Goal: Transaction & Acquisition: Purchase product/service

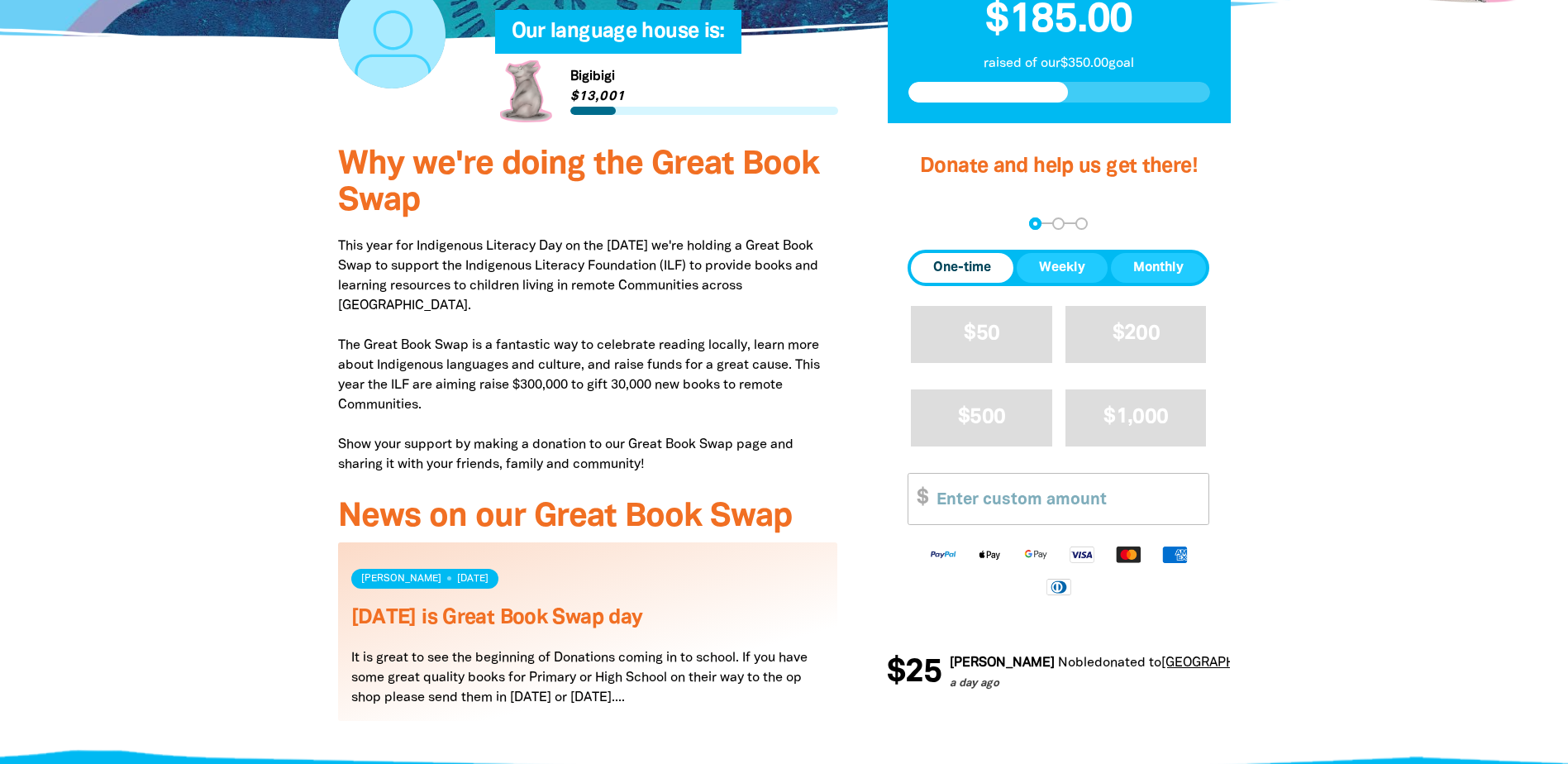
scroll to position [497, 0]
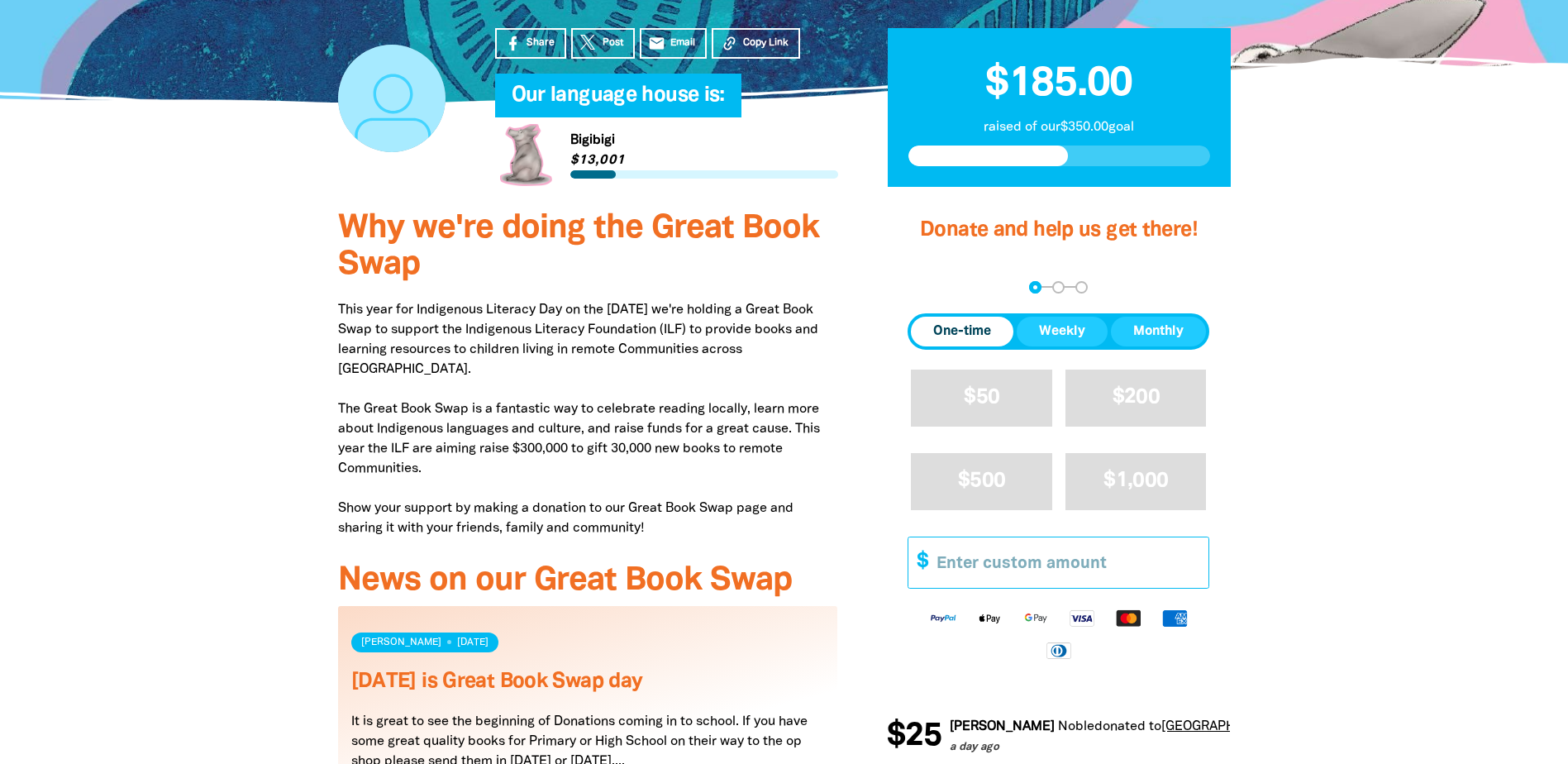
click at [1053, 537] on input "Other Amount" at bounding box center [1066, 563] width 283 height 50
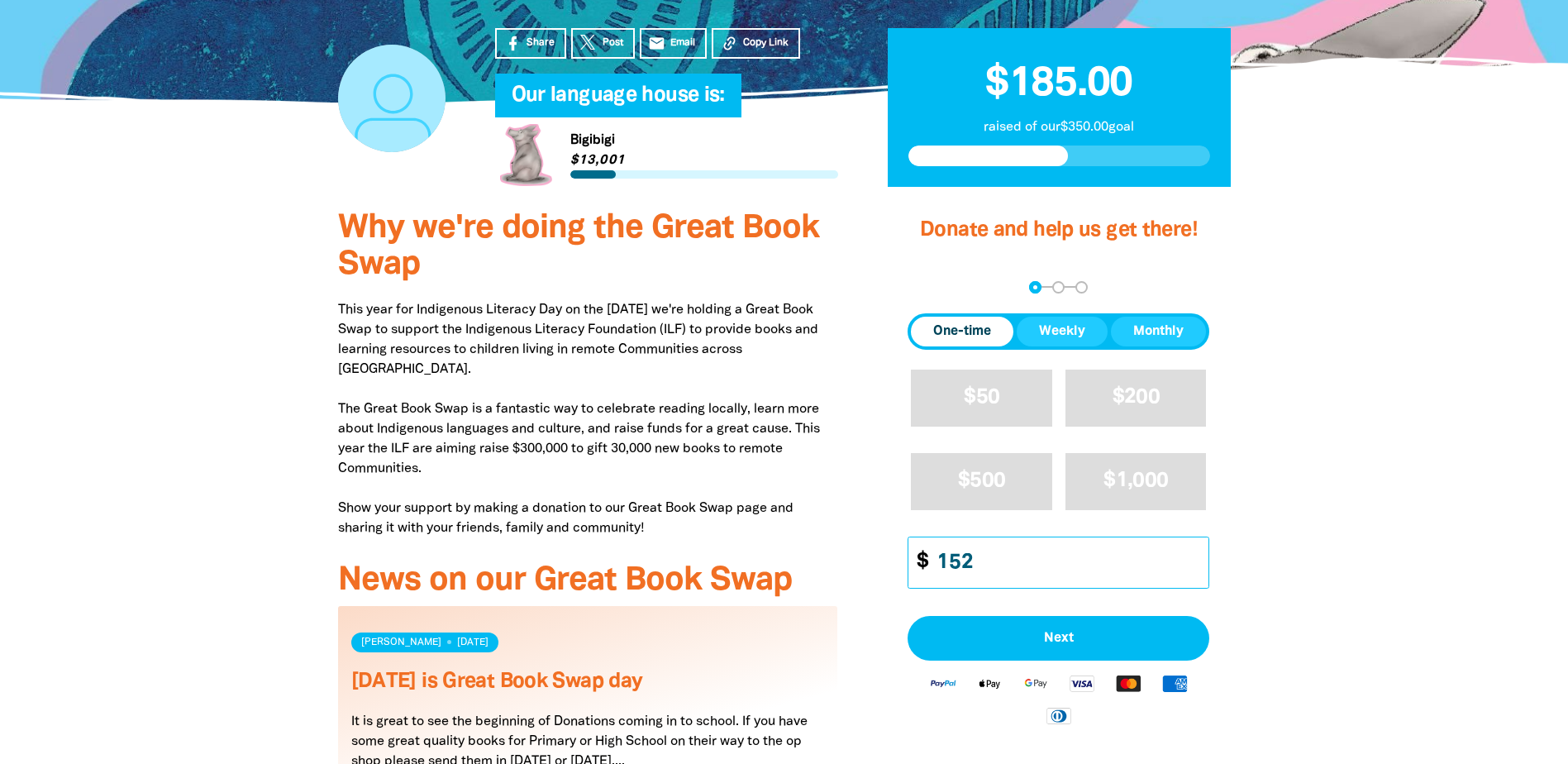
type input "152"
click at [860, 497] on div "Why we're doing the Great Book Swap This year for Indigenous Literacy Day on th…" at bounding box center [588, 528] width 550 height 668
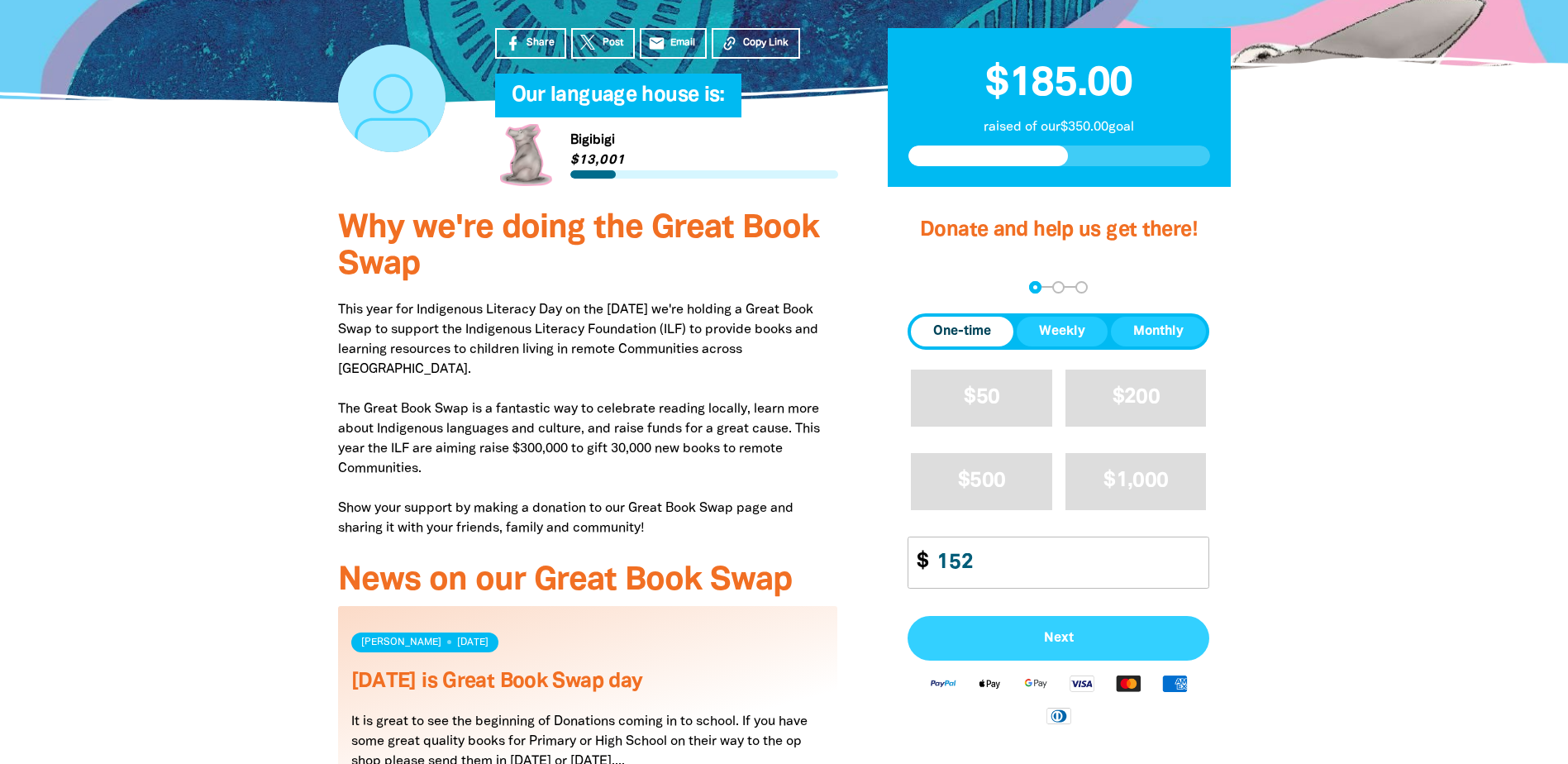
click at [1073, 632] on span "Next" at bounding box center [1058, 639] width 266 height 13
select select "AU"
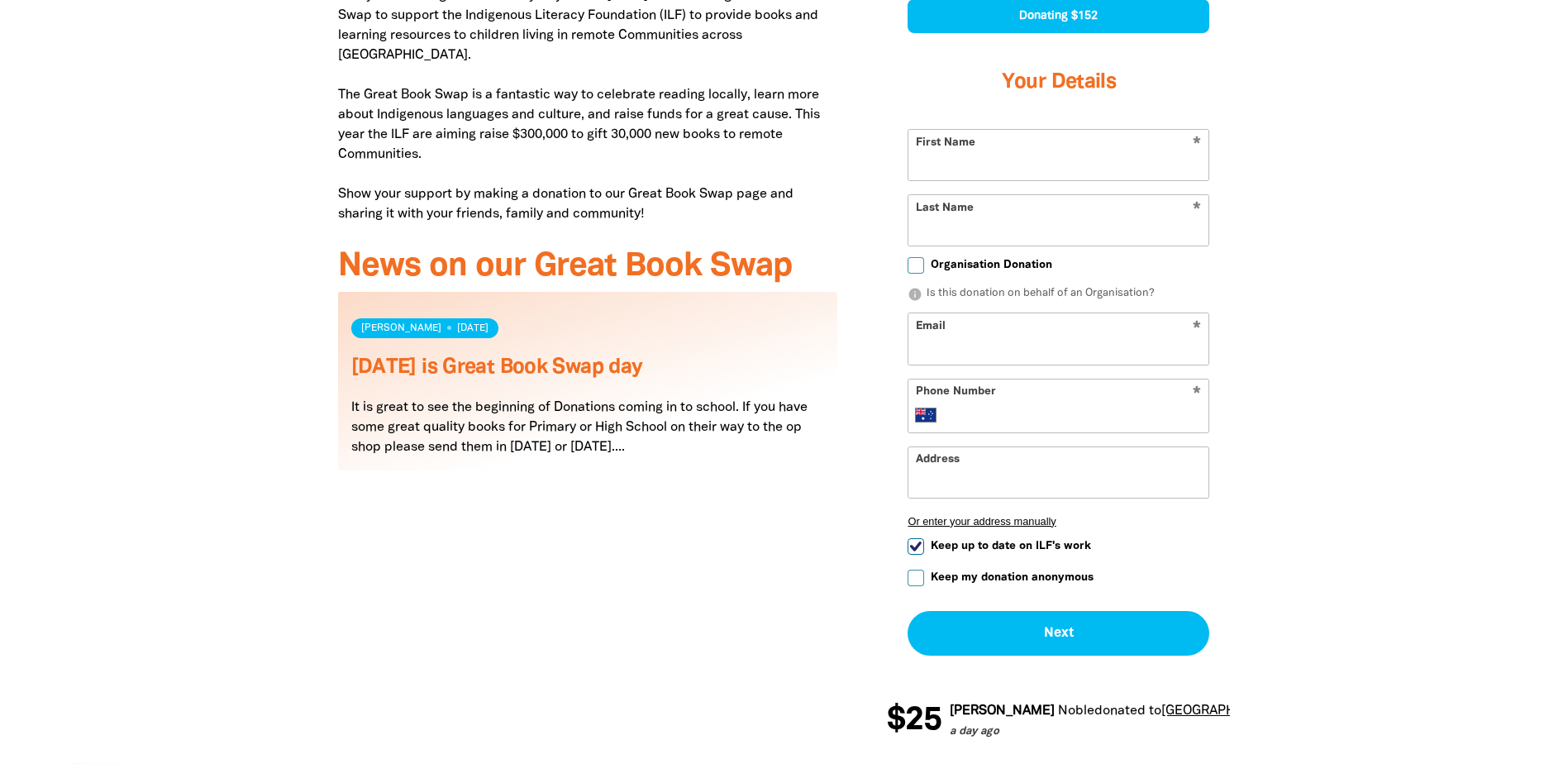
scroll to position [828, 0]
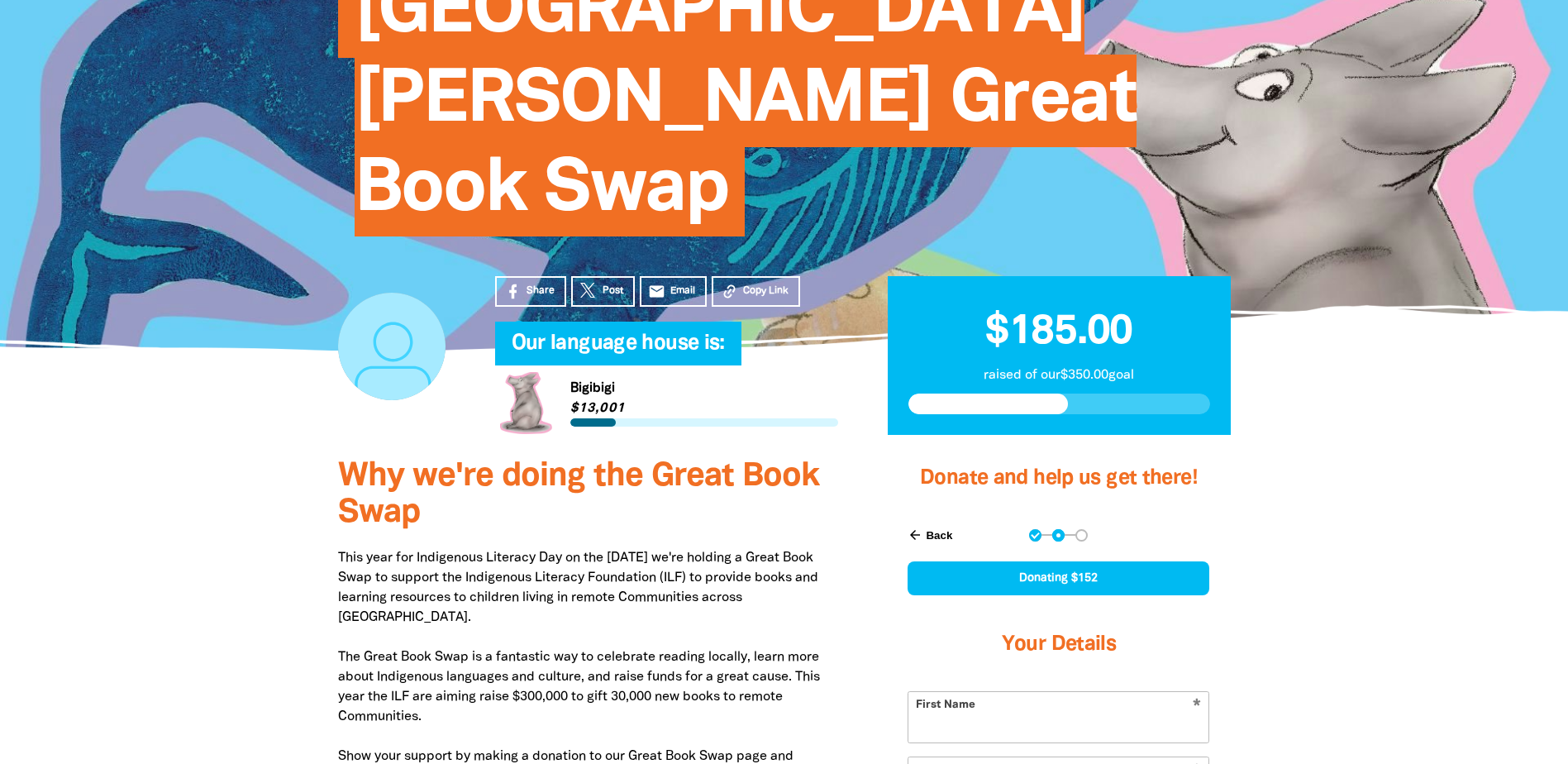
scroll to position [331, 0]
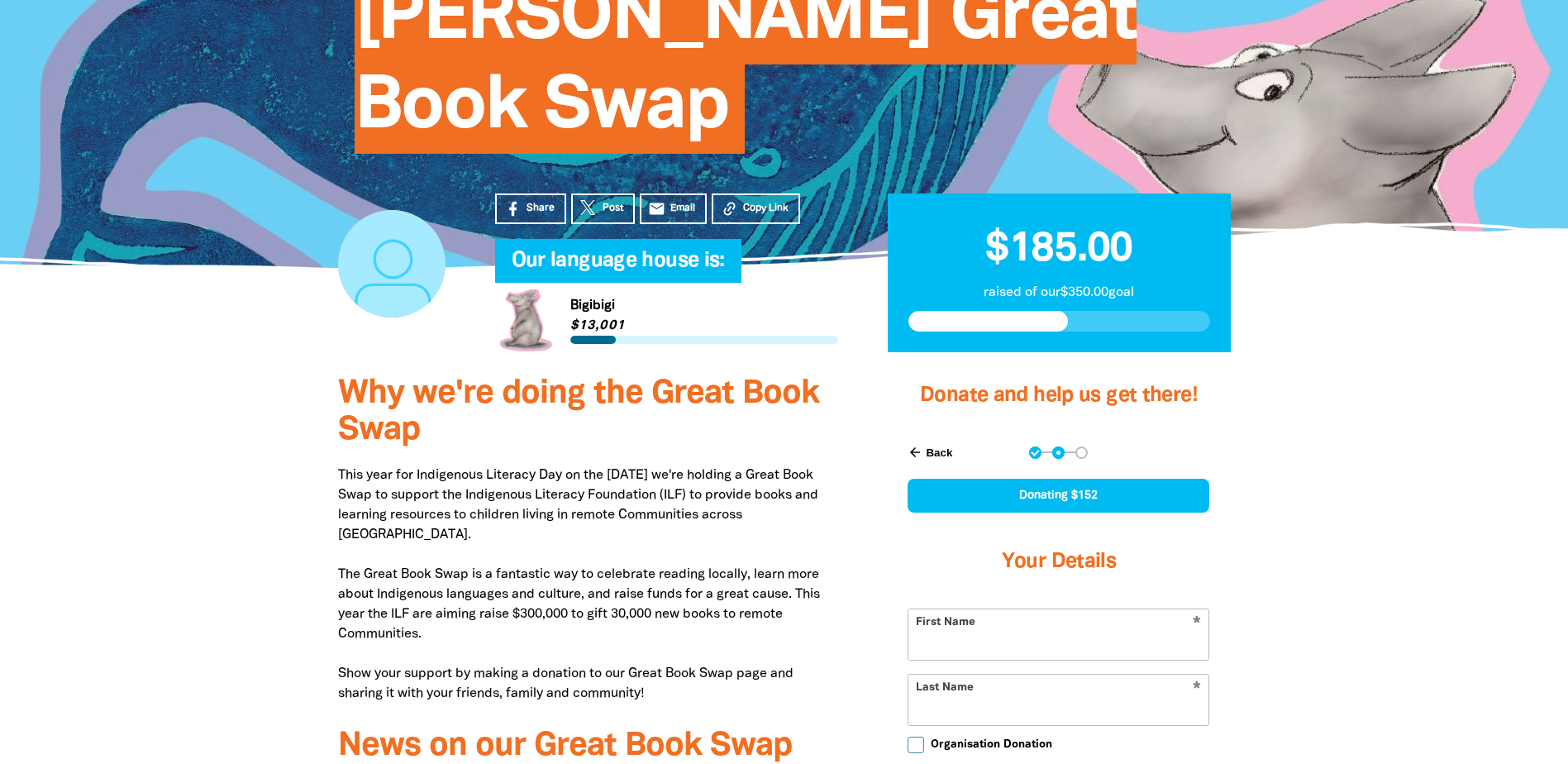
click at [920, 737] on input "Organisation Donation" at bounding box center [916, 746] width 17 height 17
checkbox input "true"
select select "AU"
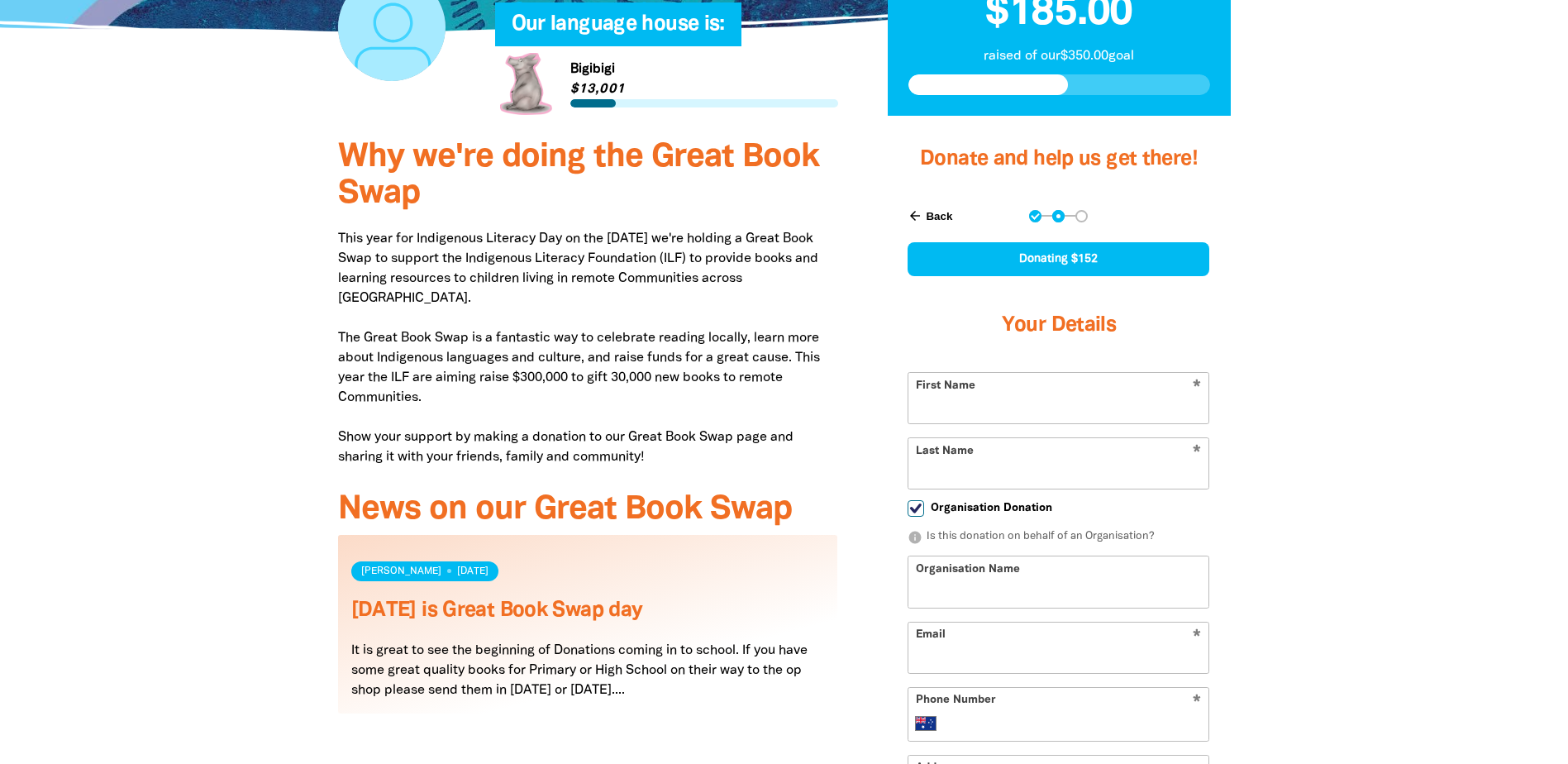
scroll to position [579, 0]
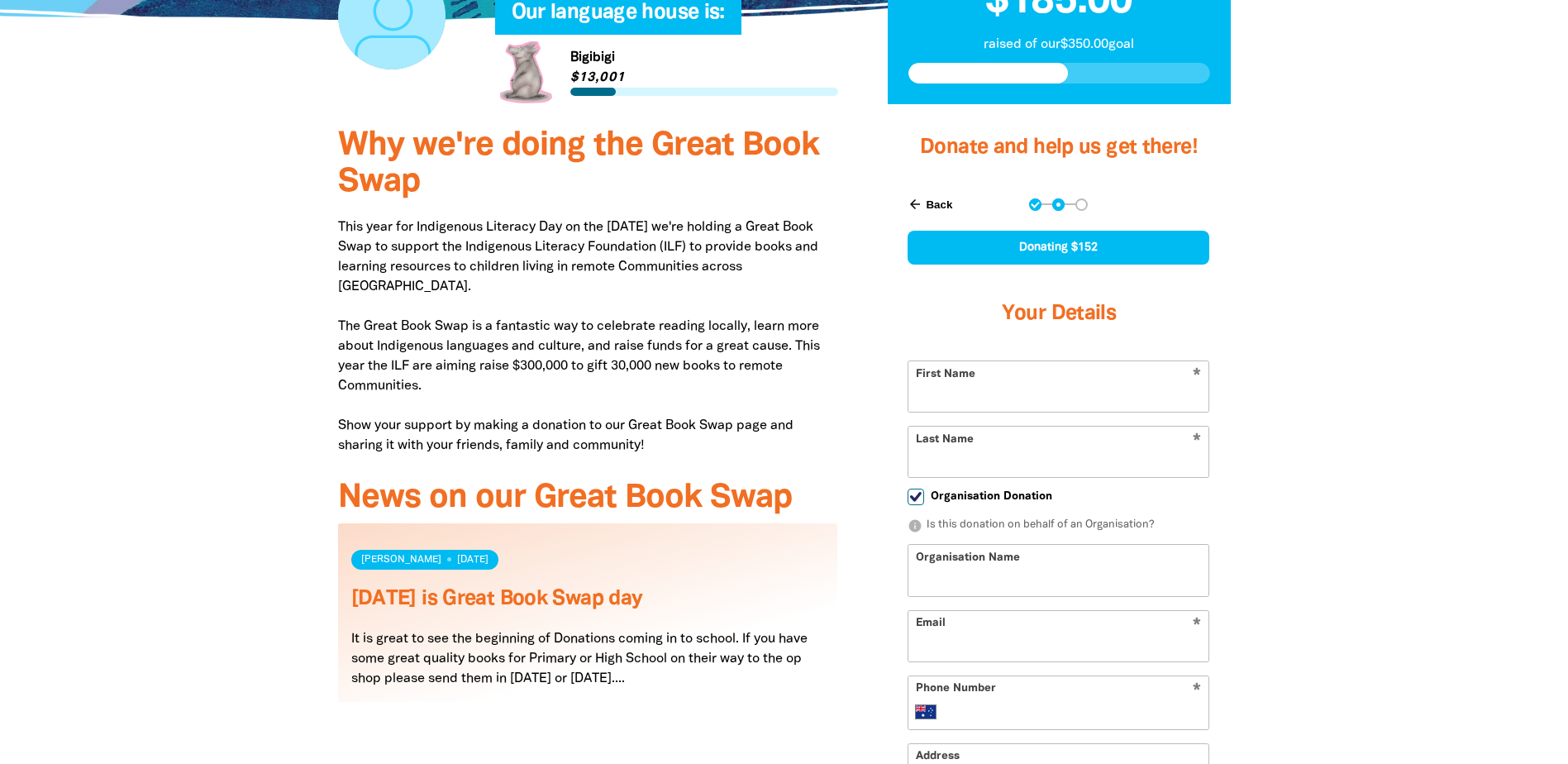
click at [1009, 545] on input "Organisation Name" at bounding box center [1058, 570] width 300 height 50
type input "M"
type input "Mount Barker Waldorf School"
type input "apayables@mbws.sa.edu.au"
click at [1077, 676] on div "* Phone Number International Afghanistan Åland Islands Albania Algeria American…" at bounding box center [1058, 703] width 302 height 54
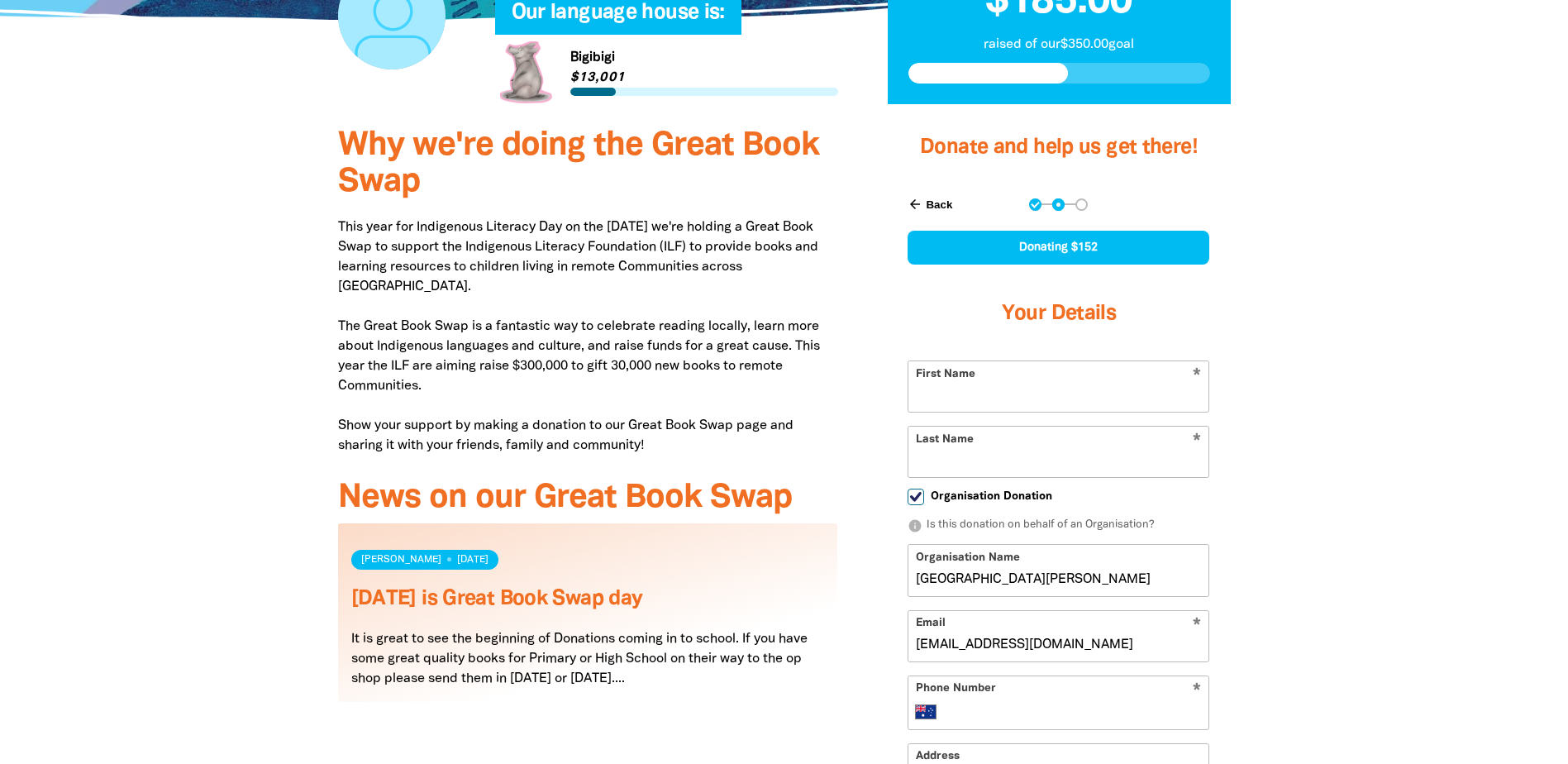
click at [1075, 702] on input "Phone Number" at bounding box center [1075, 712] width 253 height 20
type input "(08) 8391 0411"
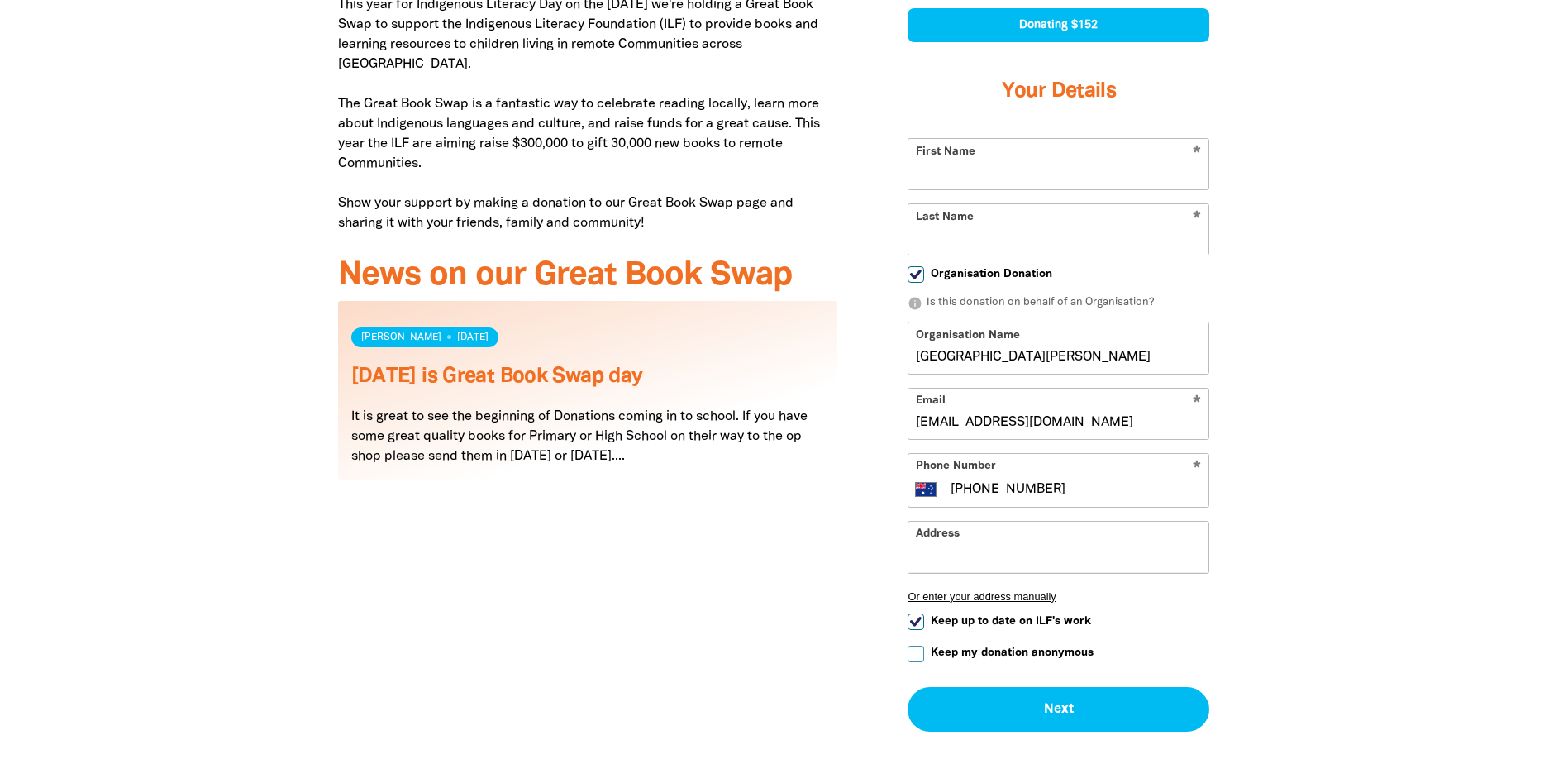
scroll to position [828, 0]
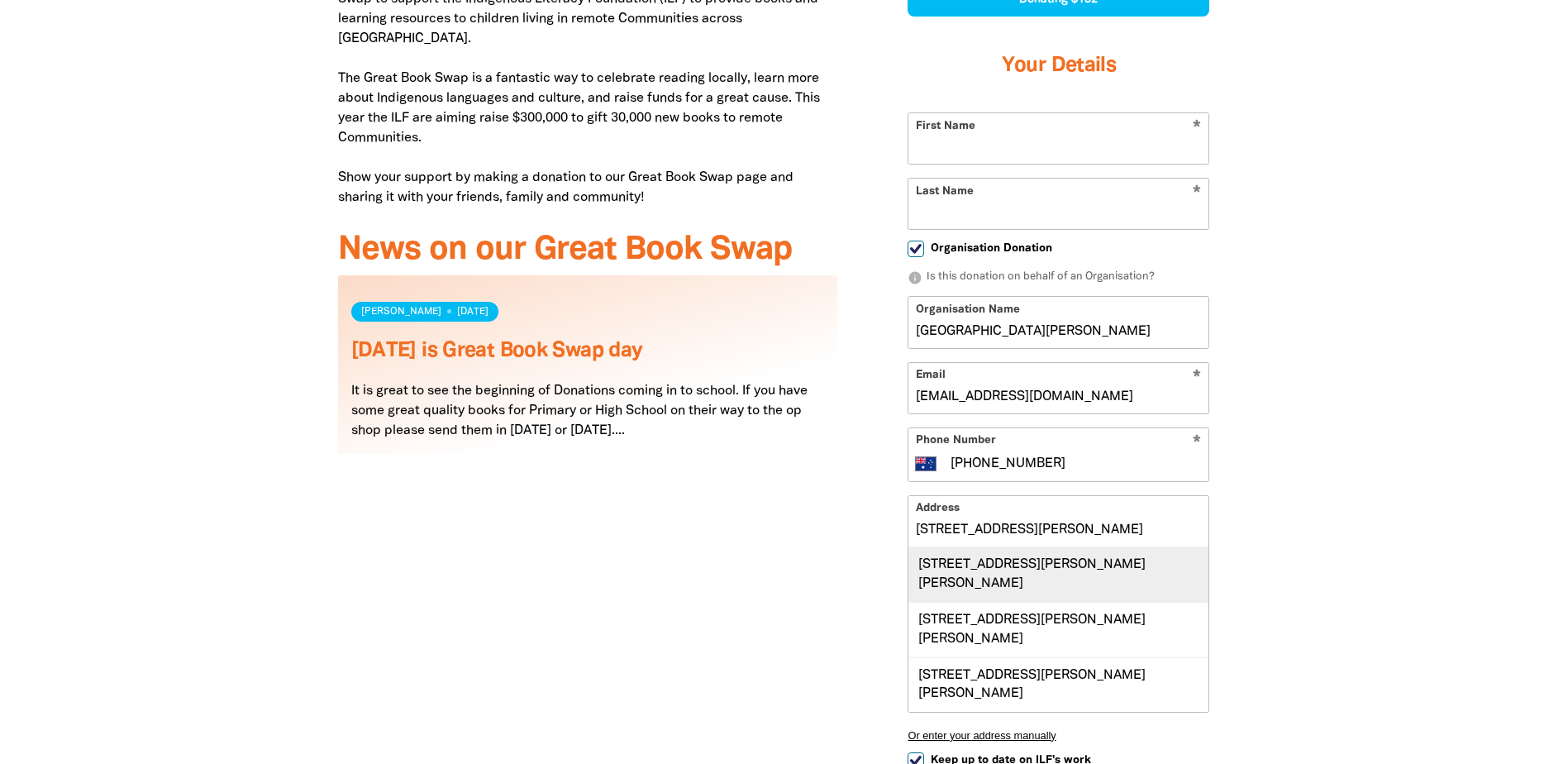
click at [1067, 548] on div "27 Sims Road, MOUNT BARKER SA 5251" at bounding box center [1058, 574] width 300 height 54
type input "27 Sims Road, MOUNT BARKER SA 5251"
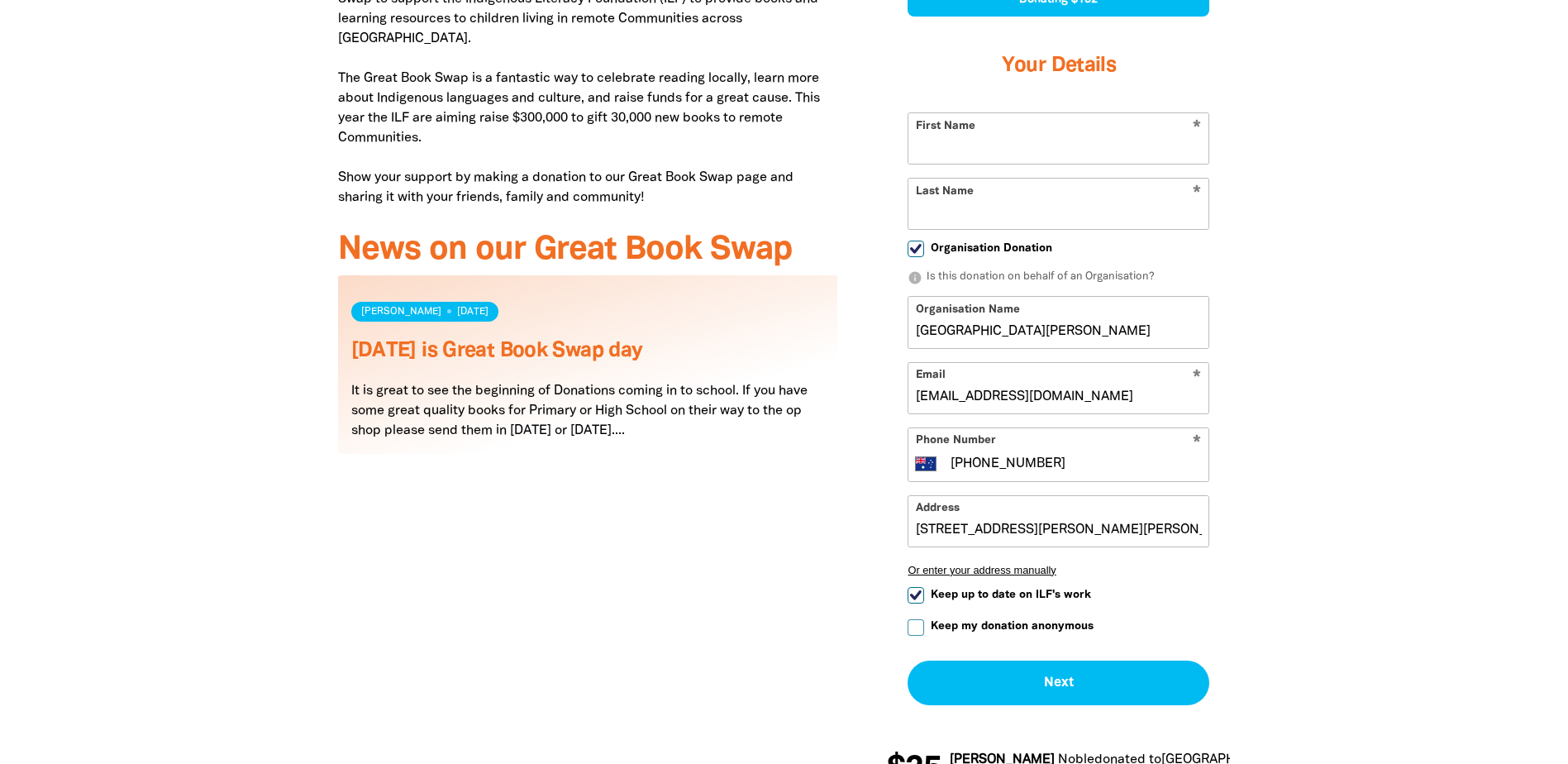
click at [918, 588] on input "Keep up to date on ILF's work" at bounding box center [916, 596] width 17 height 17
checkbox input "false"
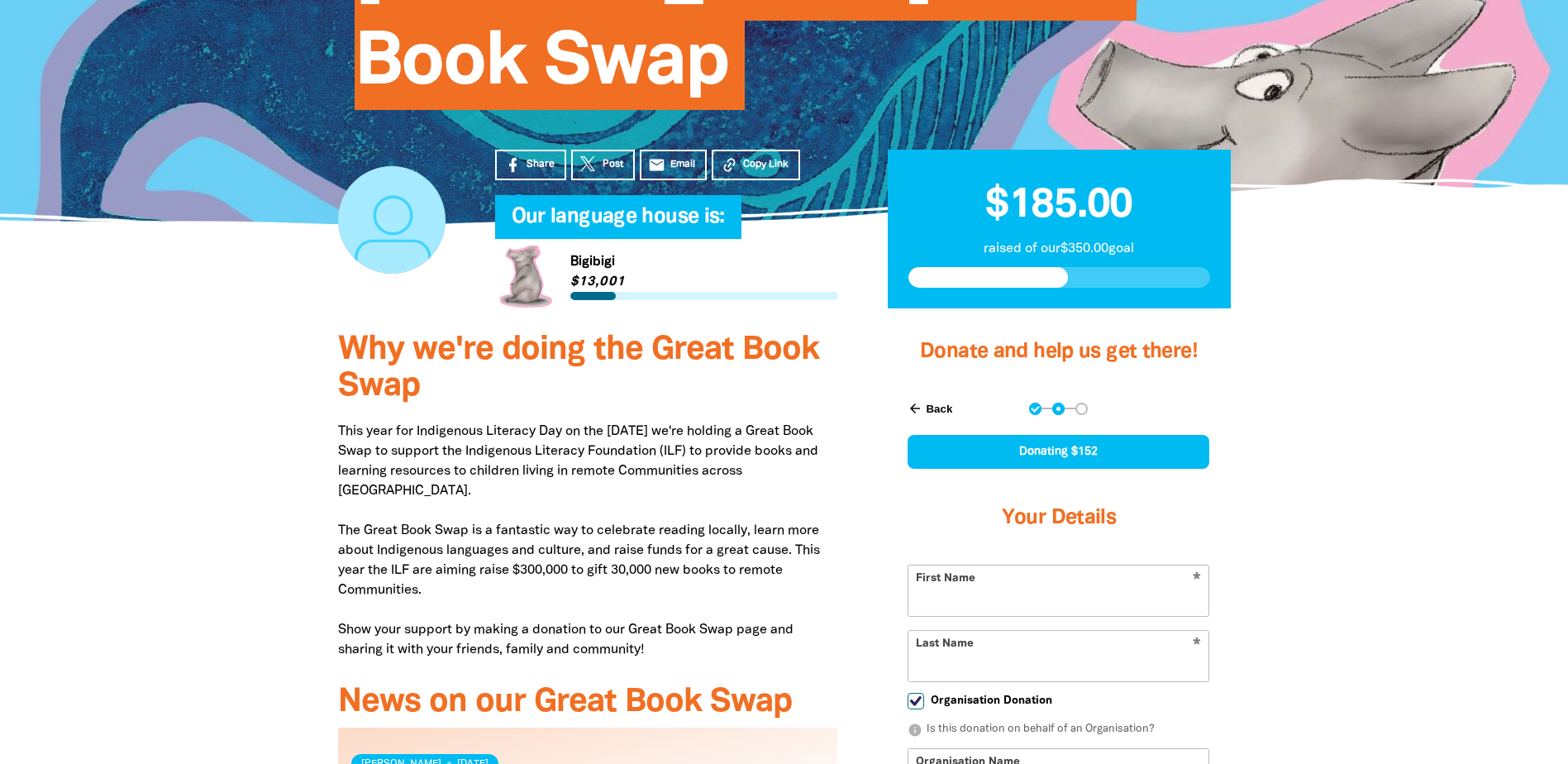
scroll to position [248, 0]
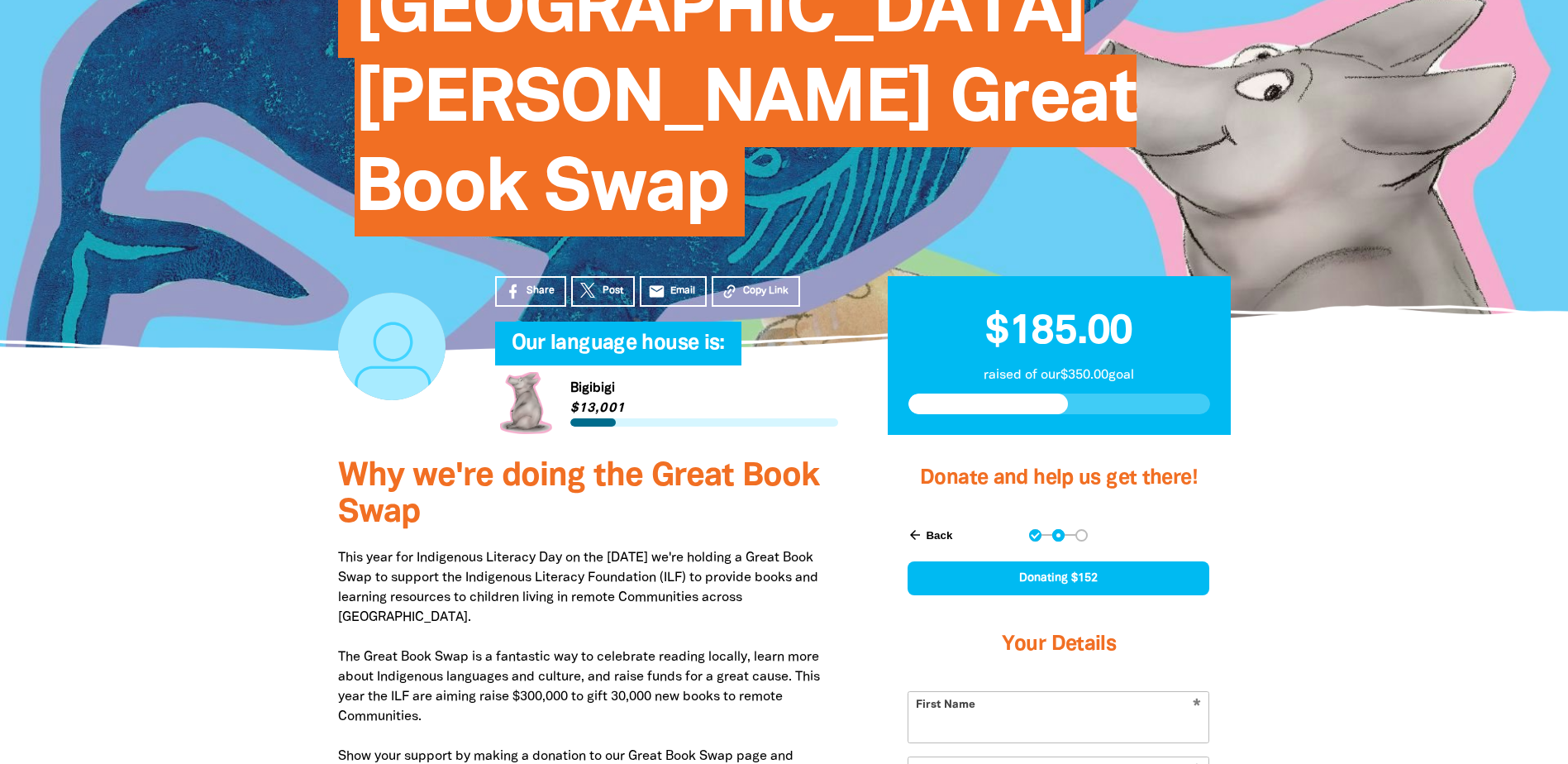
drag, startPoint x: 1109, startPoint y: 286, endPoint x: 877, endPoint y: 282, distance: 232.0
click at [877, 351] on div "$185.00 raised of our $350.00 goal" at bounding box center [1059, 397] width 393 height 92
drag, startPoint x: 877, startPoint y: 282, endPoint x: 838, endPoint y: 398, distance: 122.4
click at [838, 459] on h3 "Why we're doing the Great Book Swap" at bounding box center [588, 495] width 500 height 73
drag, startPoint x: 1134, startPoint y: 237, endPoint x: 1012, endPoint y: 245, distance: 122.3
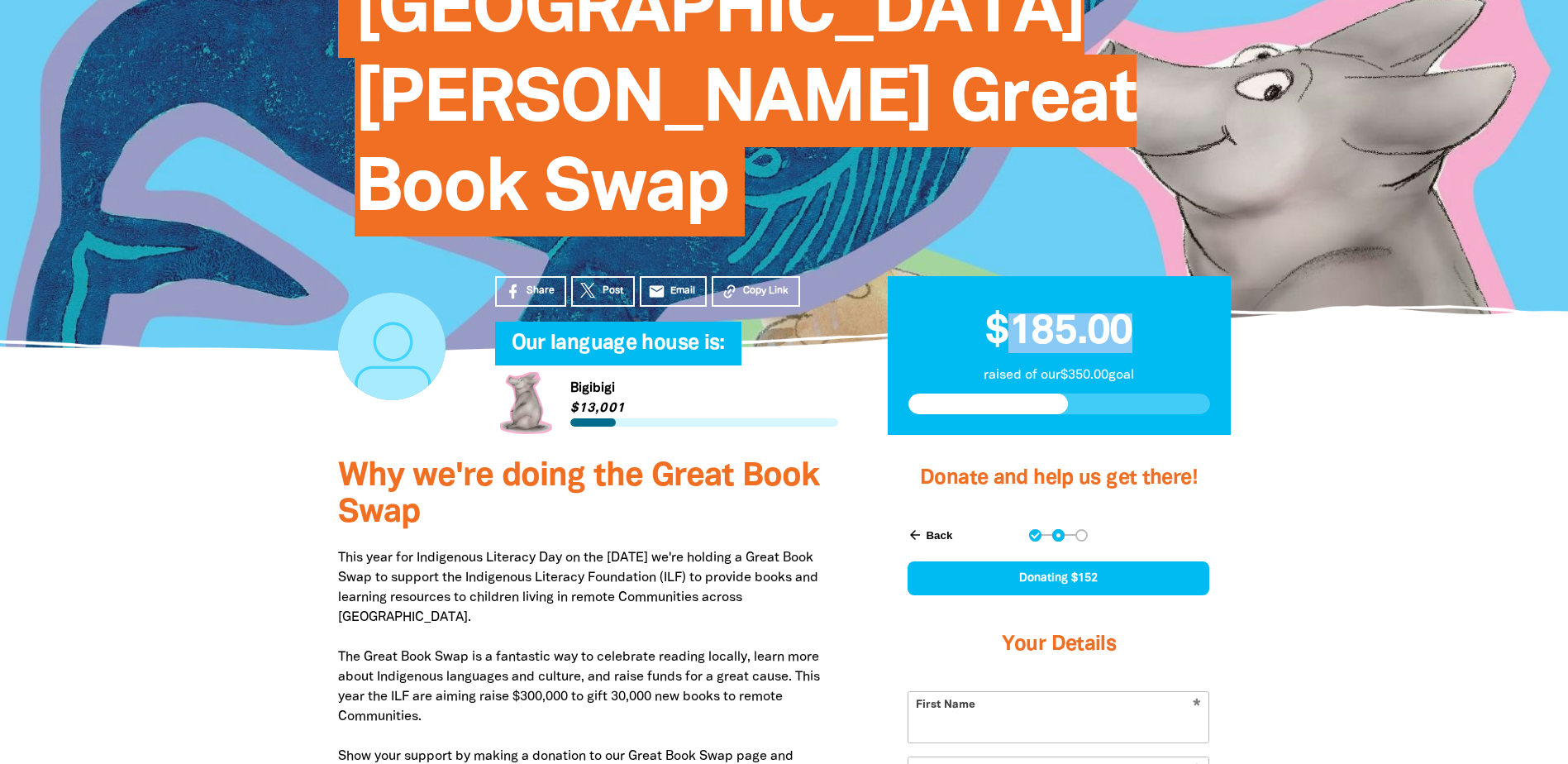
click at [1012, 297] on h2 "$185.00" at bounding box center [1059, 324] width 302 height 56
drag, startPoint x: 1012, startPoint y: 245, endPoint x: 946, endPoint y: 286, distance: 77.7
click at [946, 365] on p "raised of our $350.00 goal" at bounding box center [1059, 375] width 302 height 20
drag, startPoint x: 946, startPoint y: 286, endPoint x: 857, endPoint y: 392, distance: 138.4
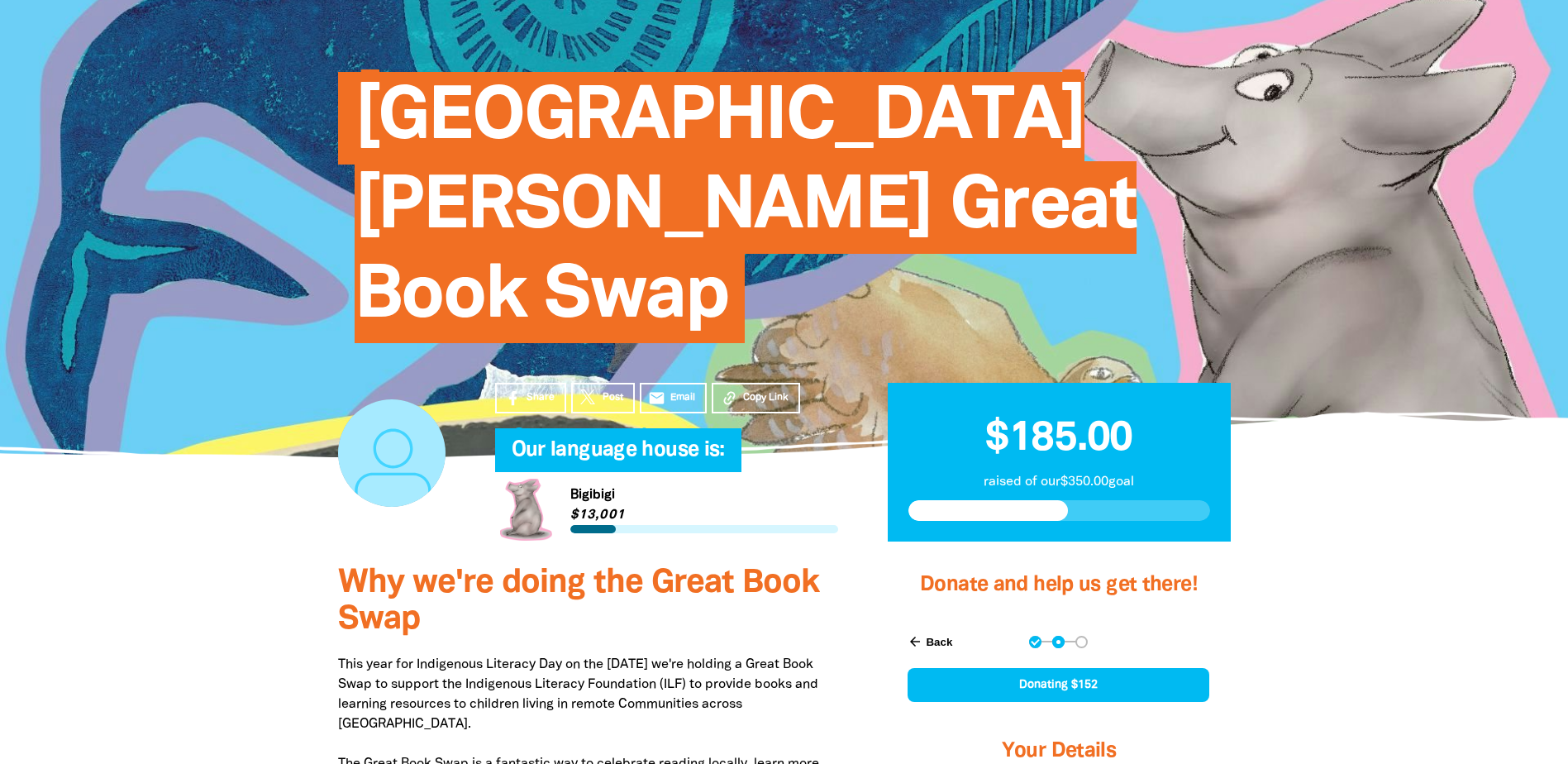
scroll to position [166, 0]
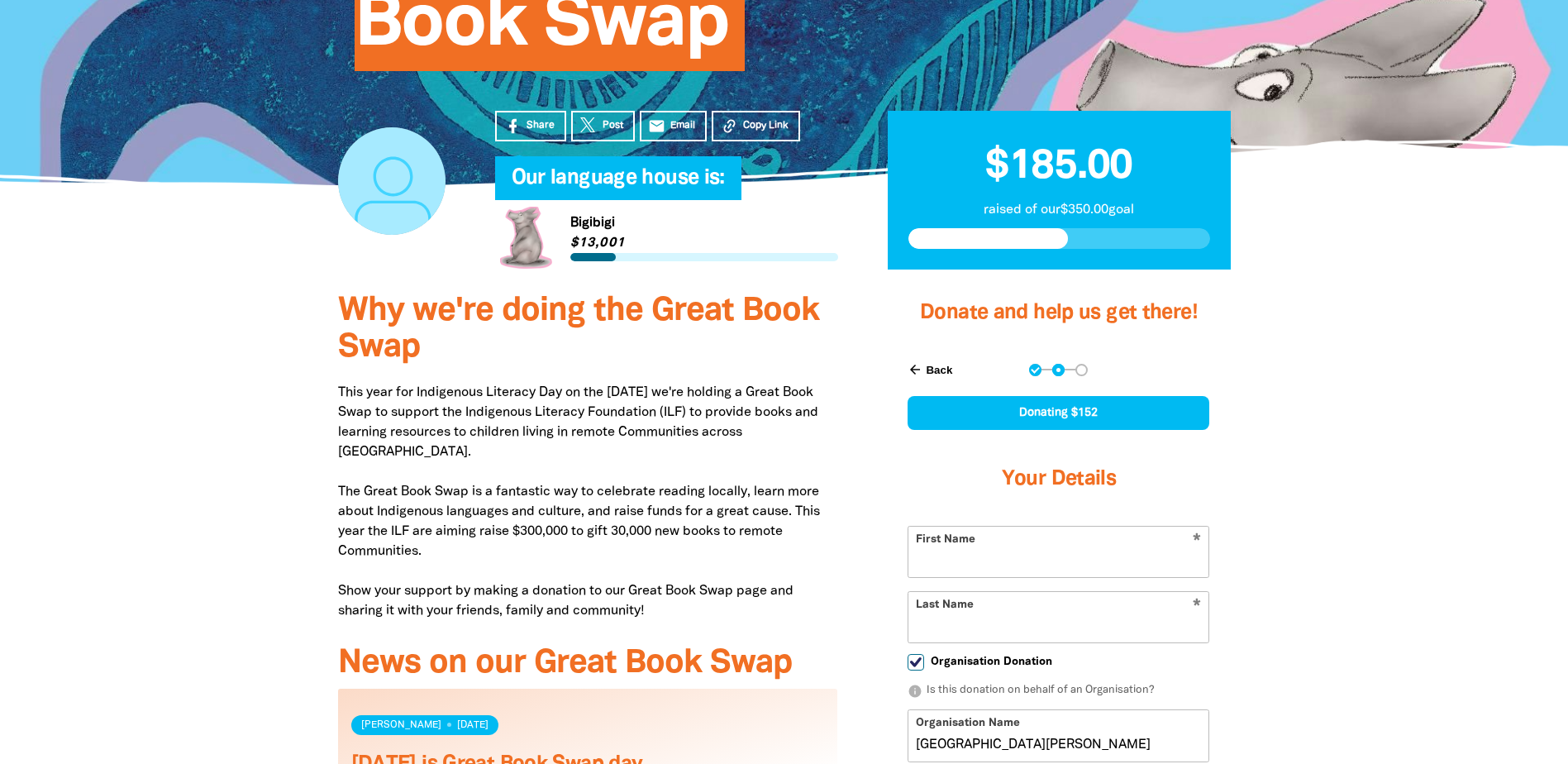
click at [951, 356] on button "arrow_back Back" at bounding box center [930, 370] width 58 height 28
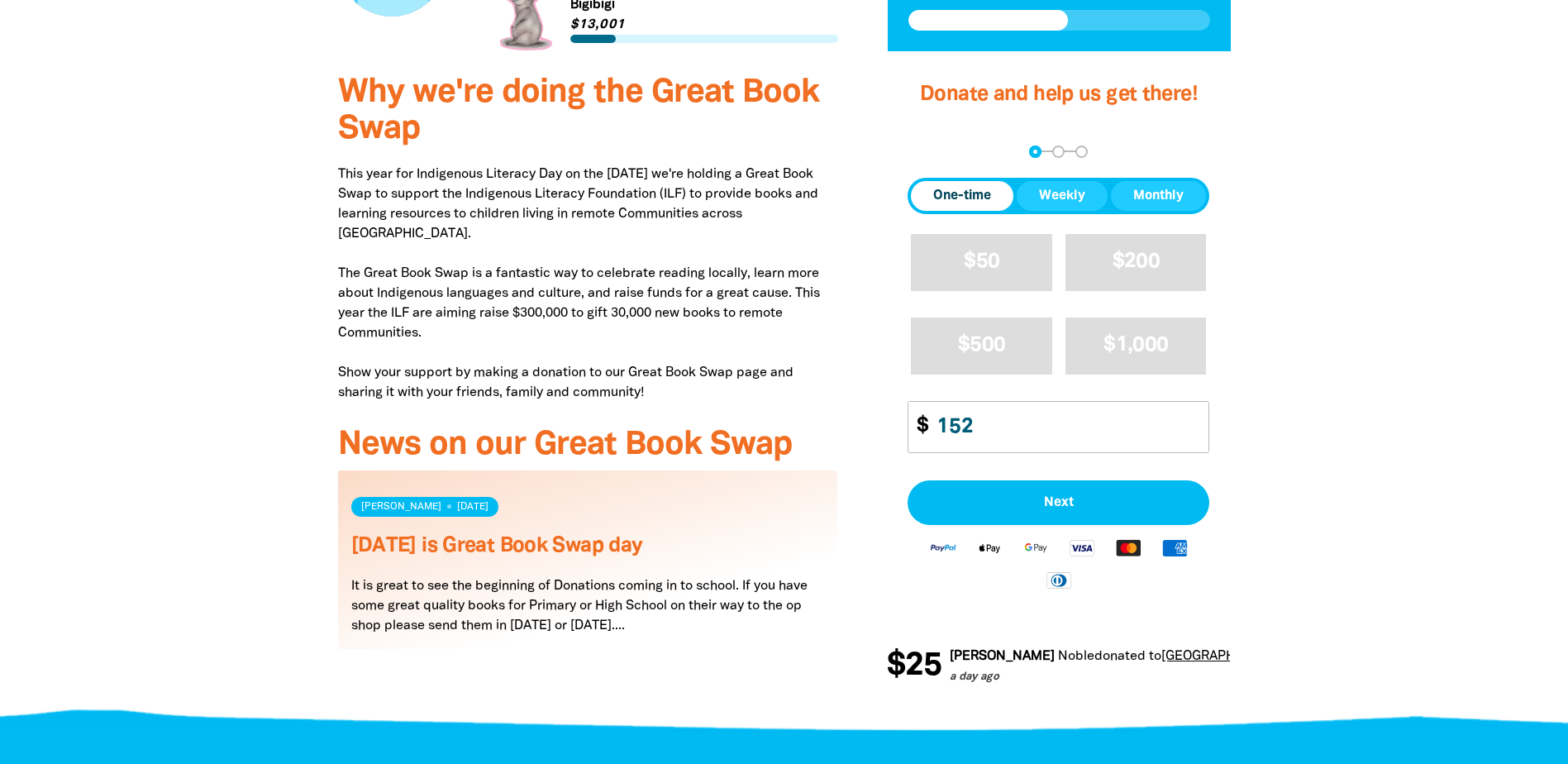
scroll to position [644, 0]
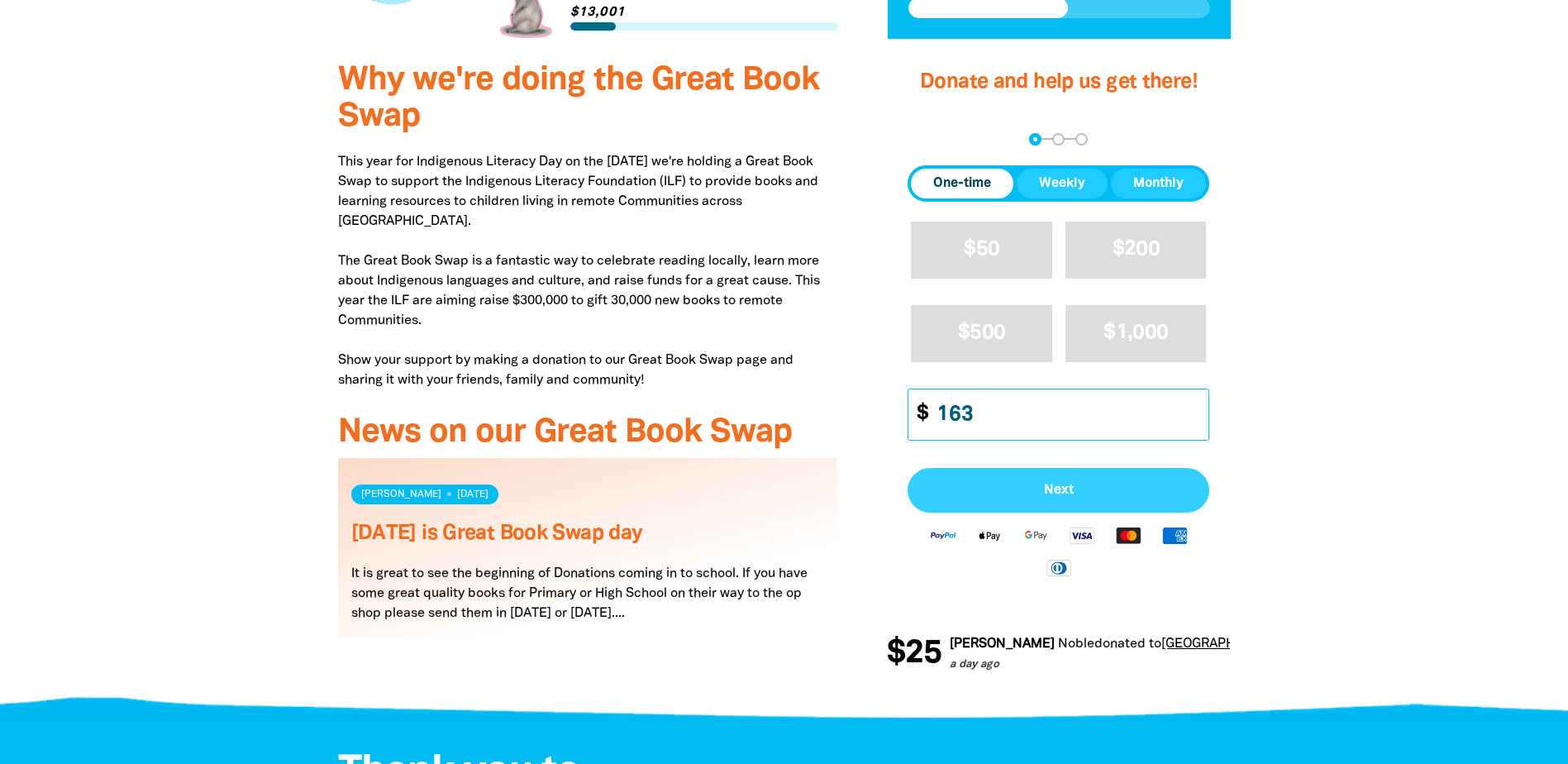
type input "163"
click at [1005, 468] on button "Next" at bounding box center [1058, 490] width 302 height 44
select select "AU"
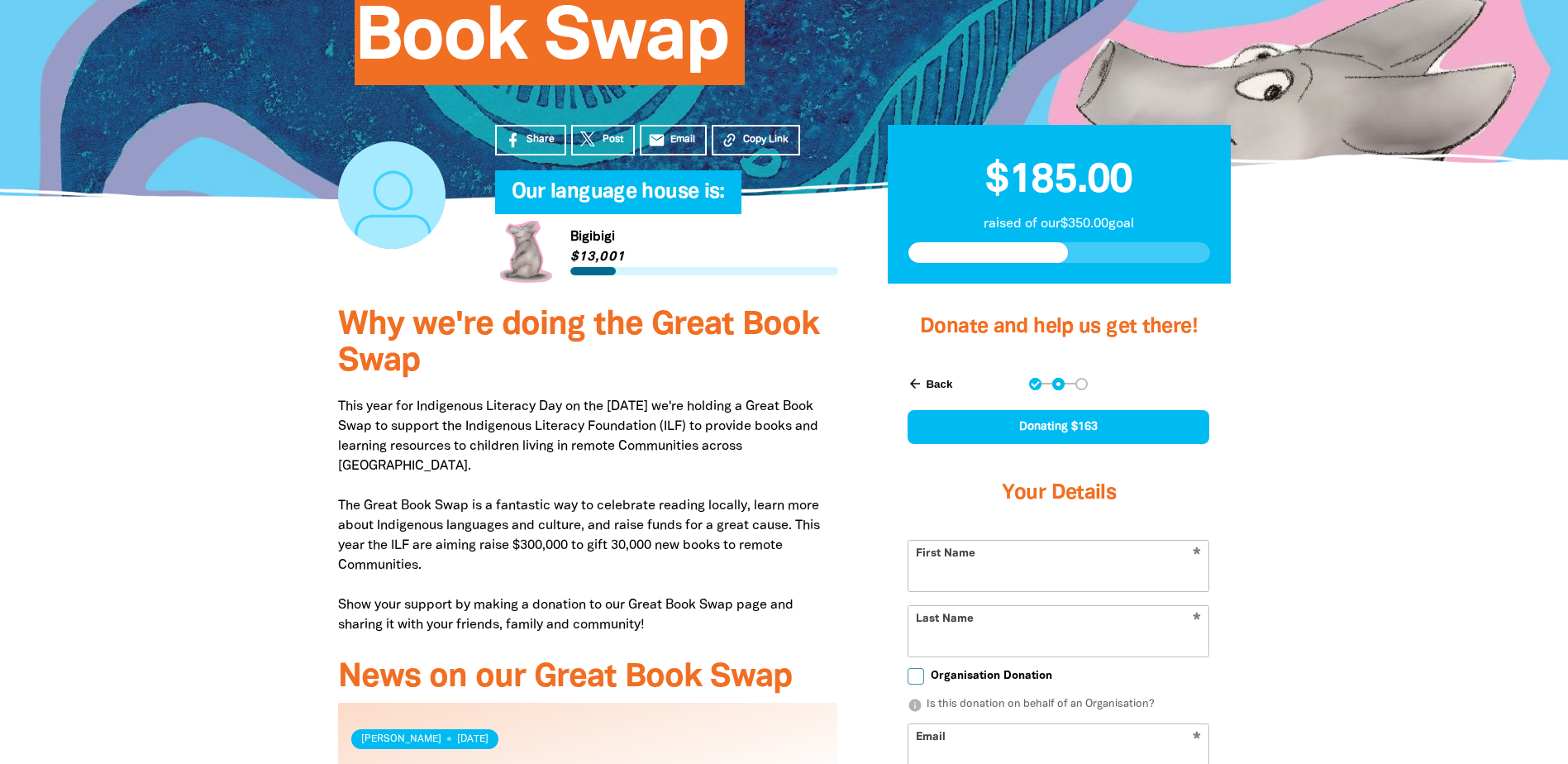
scroll to position [396, 0]
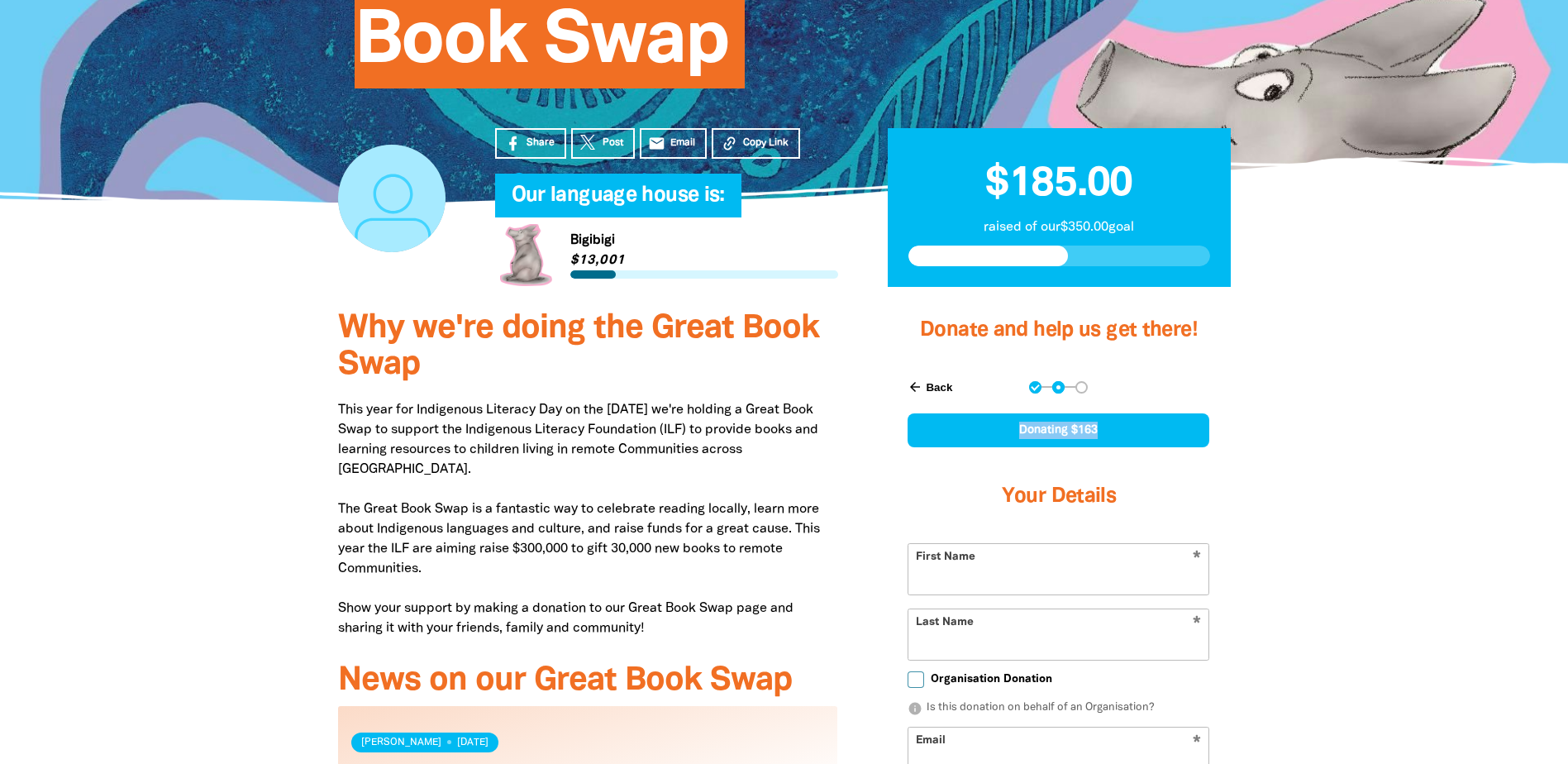
drag, startPoint x: 1106, startPoint y: 339, endPoint x: 985, endPoint y: 339, distance: 121.0
click at [985, 414] on div "Donating $163" at bounding box center [1058, 430] width 302 height 34
drag, startPoint x: 985, startPoint y: 339, endPoint x: 891, endPoint y: 392, distance: 107.9
click at [891, 392] on div "arrow_back Back Step 1 Step 2 Step 3 Donating $163 Your Details * First Name * …" at bounding box center [1058, 726] width 343 height 732
drag, startPoint x: 1008, startPoint y: 479, endPoint x: 1036, endPoint y: 479, distance: 28.0
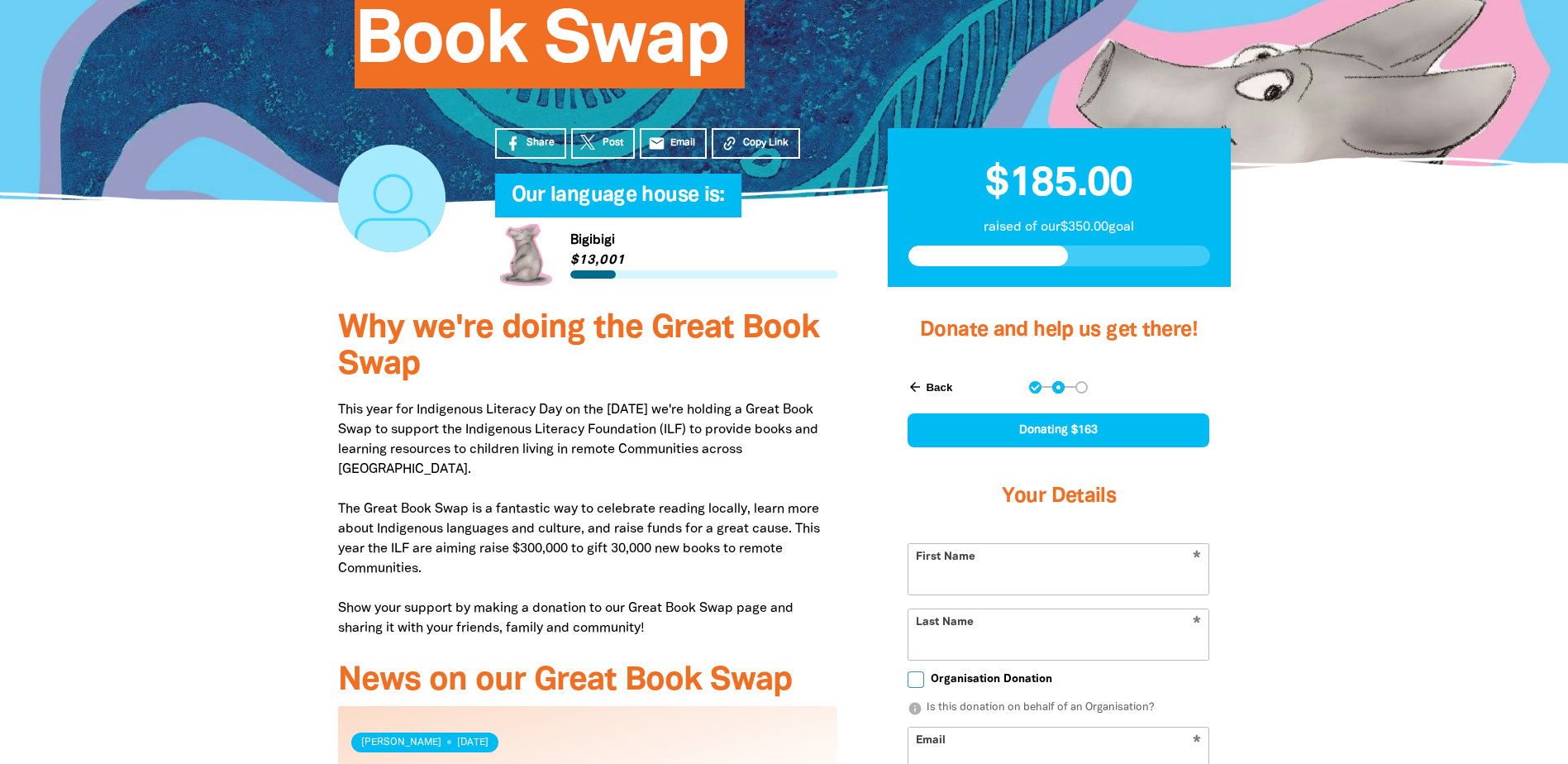
click at [1008, 544] on input "First Name" at bounding box center [1058, 569] width 300 height 50
type input "Book"
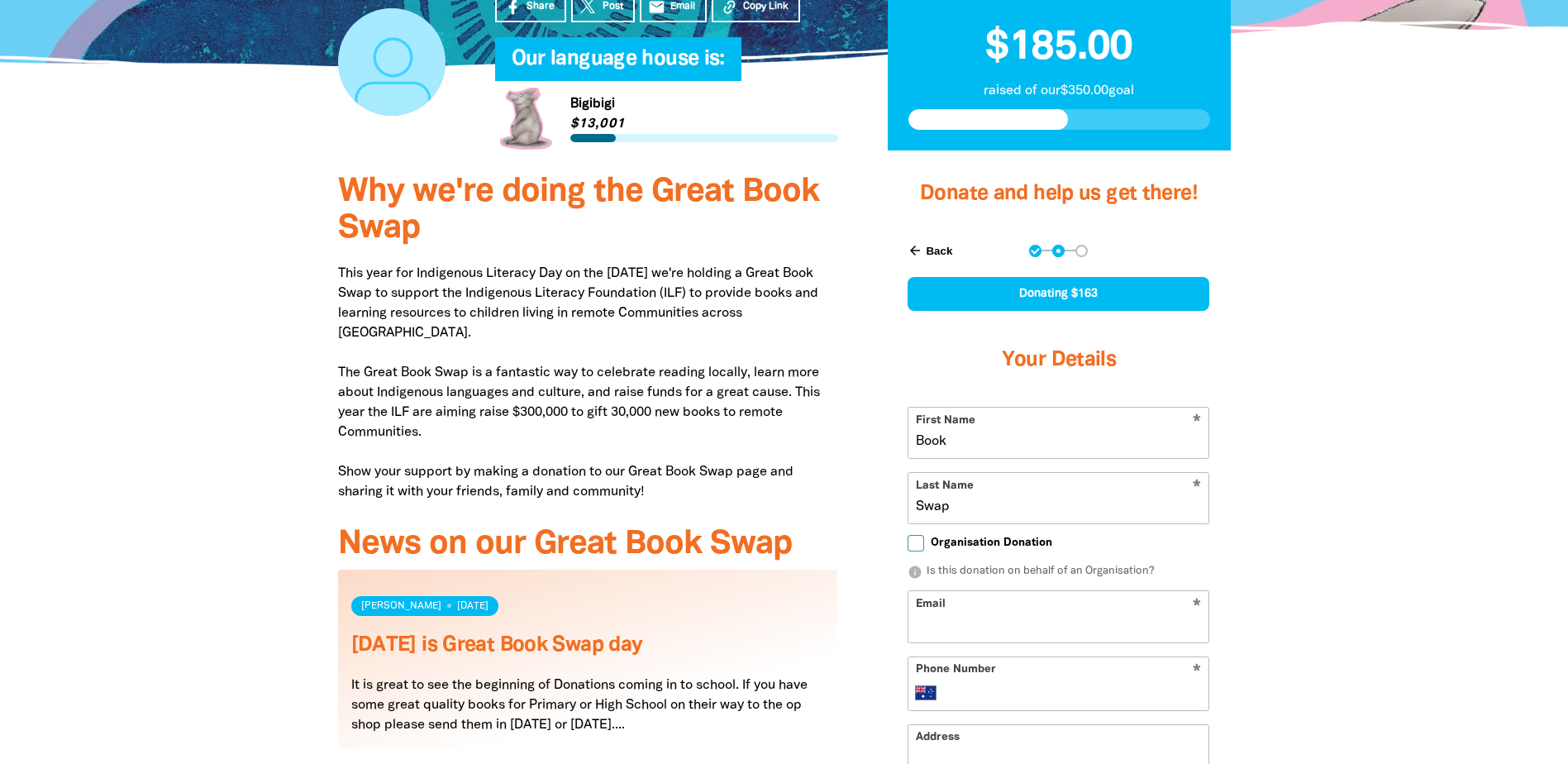
scroll to position [562, 0]
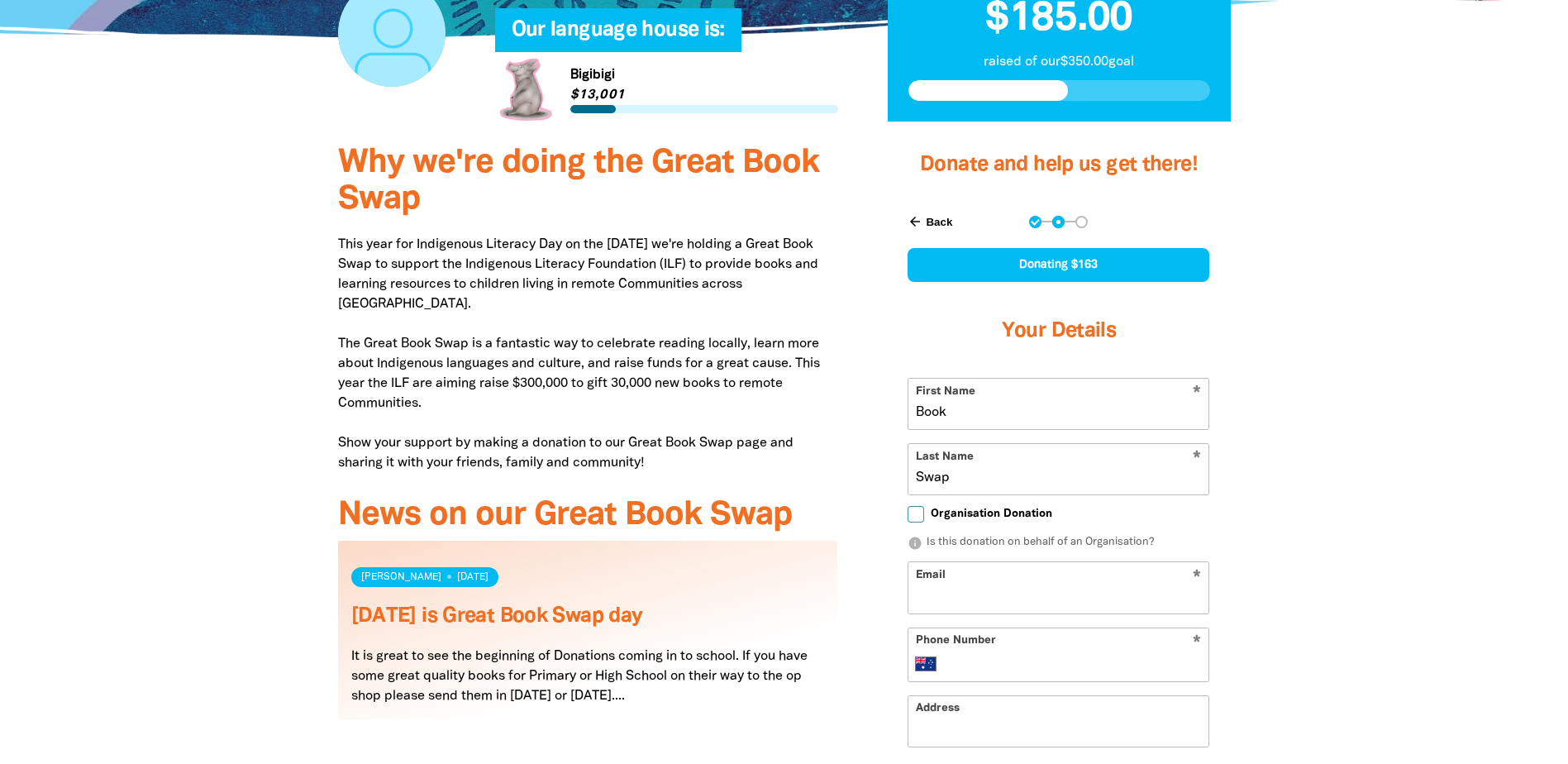
type input "Swap"
click at [925, 507] on label "Organisation Donation" at bounding box center [980, 515] width 145 height 18
click at [924, 507] on input "Organisation Donation" at bounding box center [916, 515] width 17 height 17
checkbox input "true"
select select "AU"
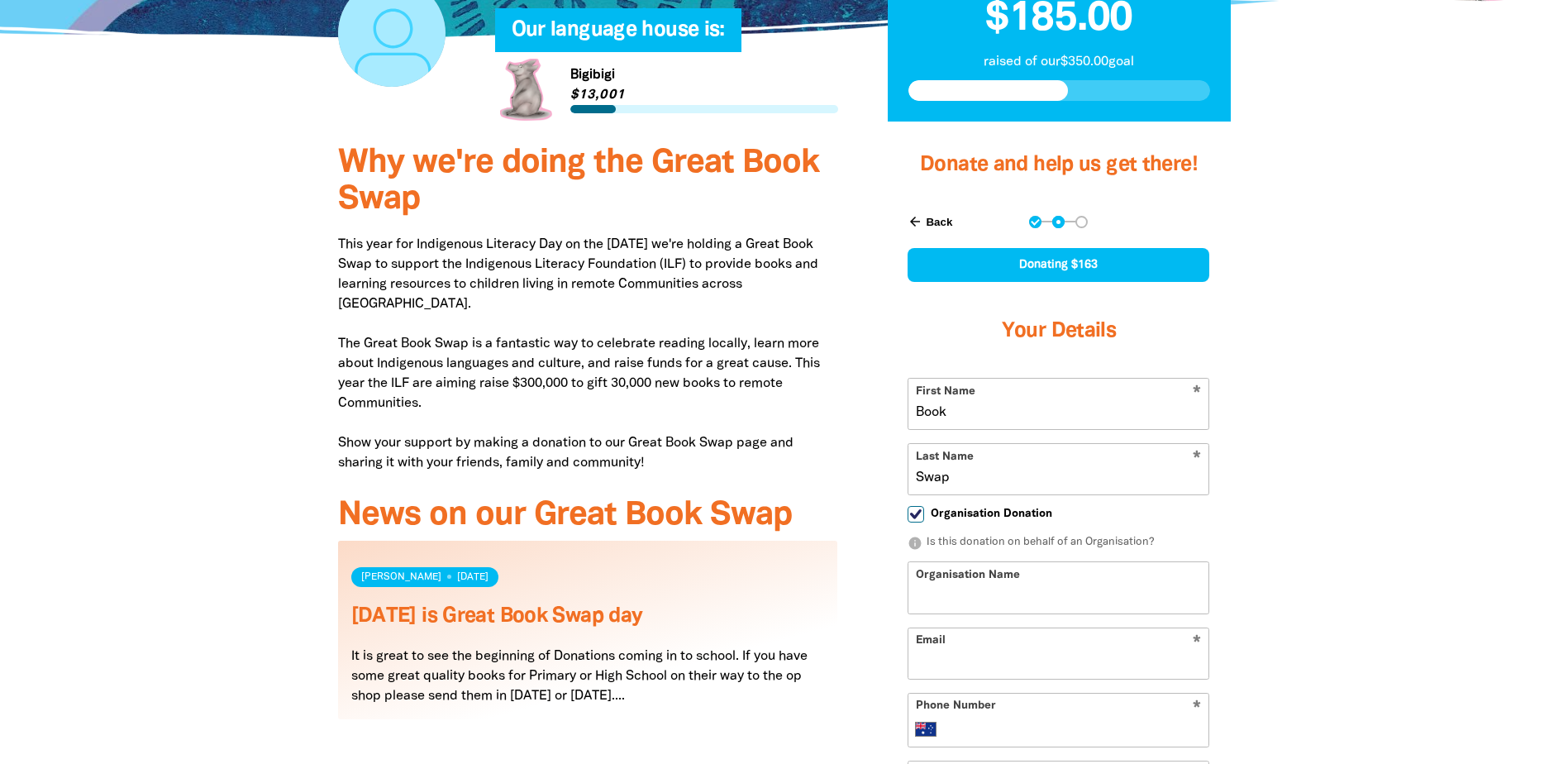
drag, startPoint x: 989, startPoint y: 492, endPoint x: 997, endPoint y: 496, distance: 8.9
click at [989, 563] on input "Organisation Name" at bounding box center [1058, 588] width 300 height 50
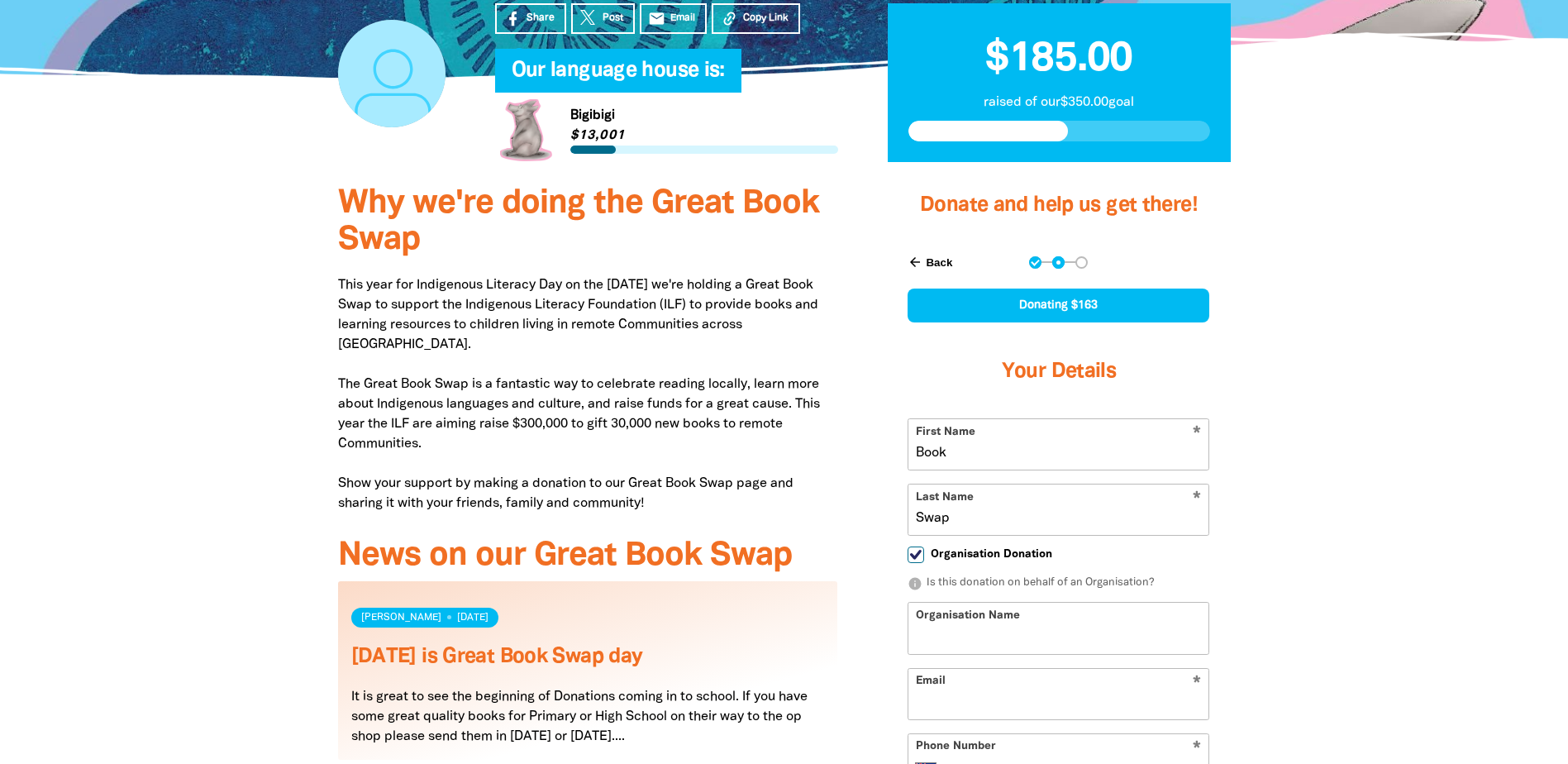
scroll to position [414, 0]
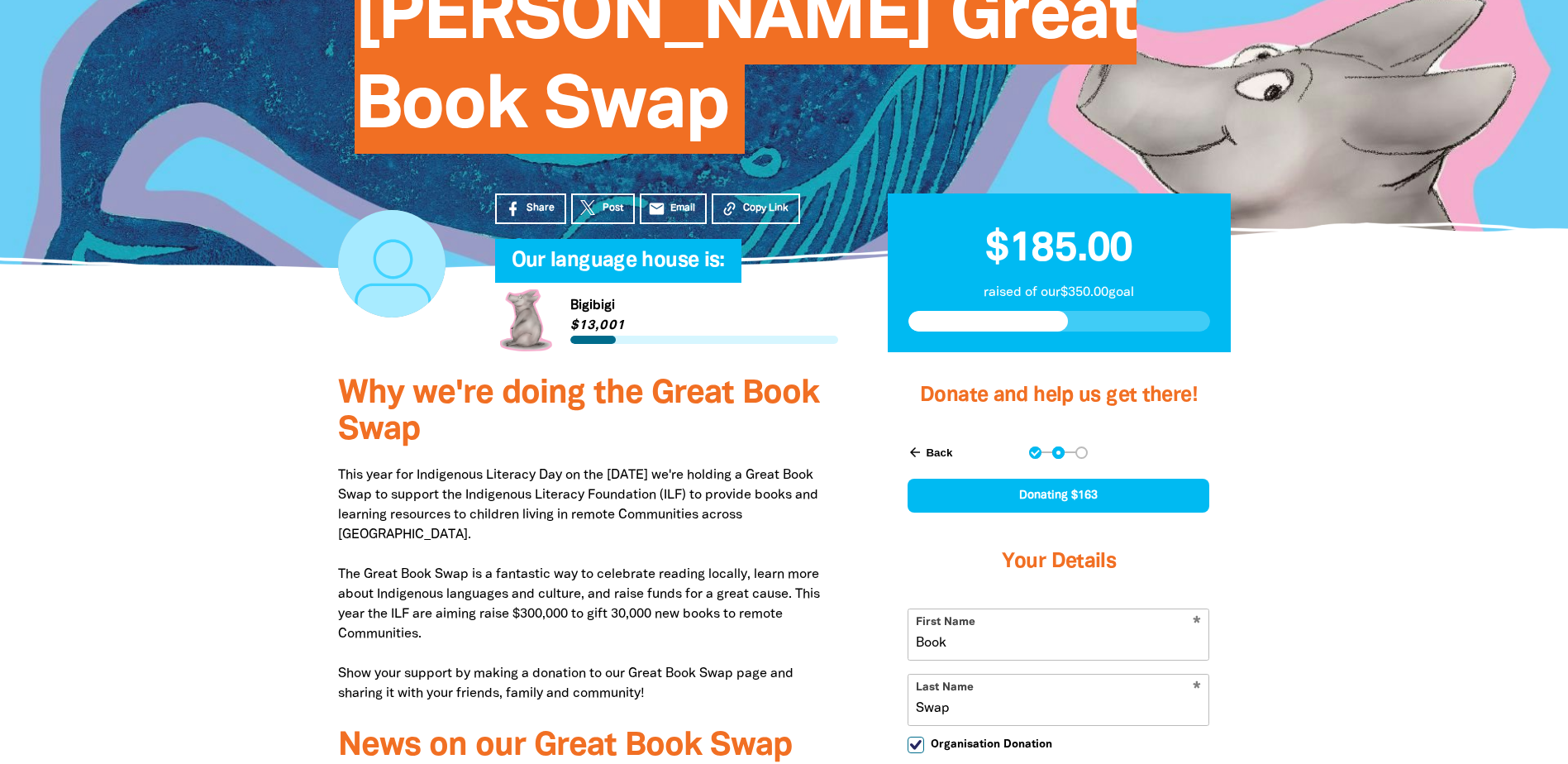
click at [915, 445] on icon "arrow_back" at bounding box center [916, 452] width 15 height 15
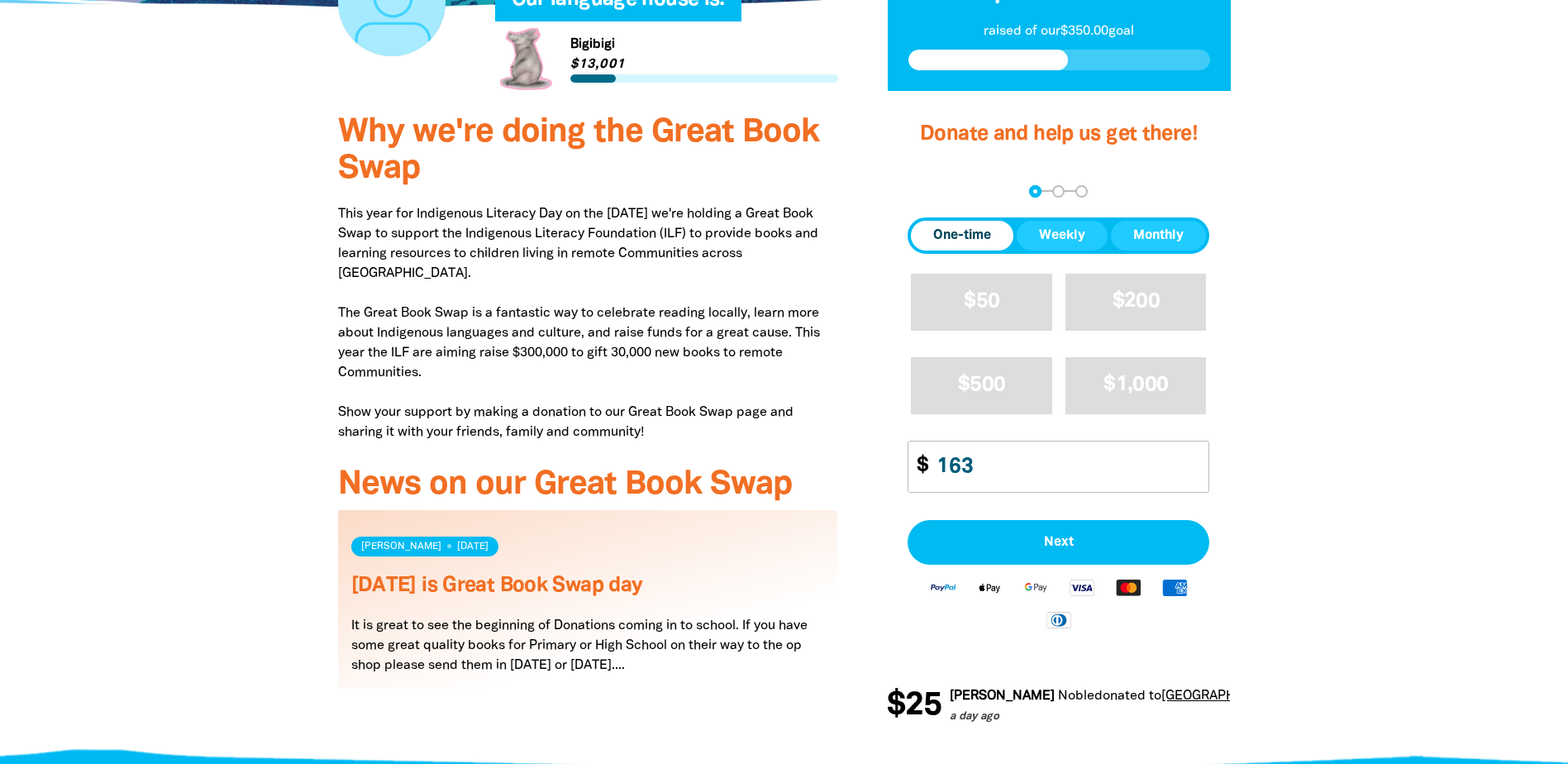
scroll to position [644, 0]
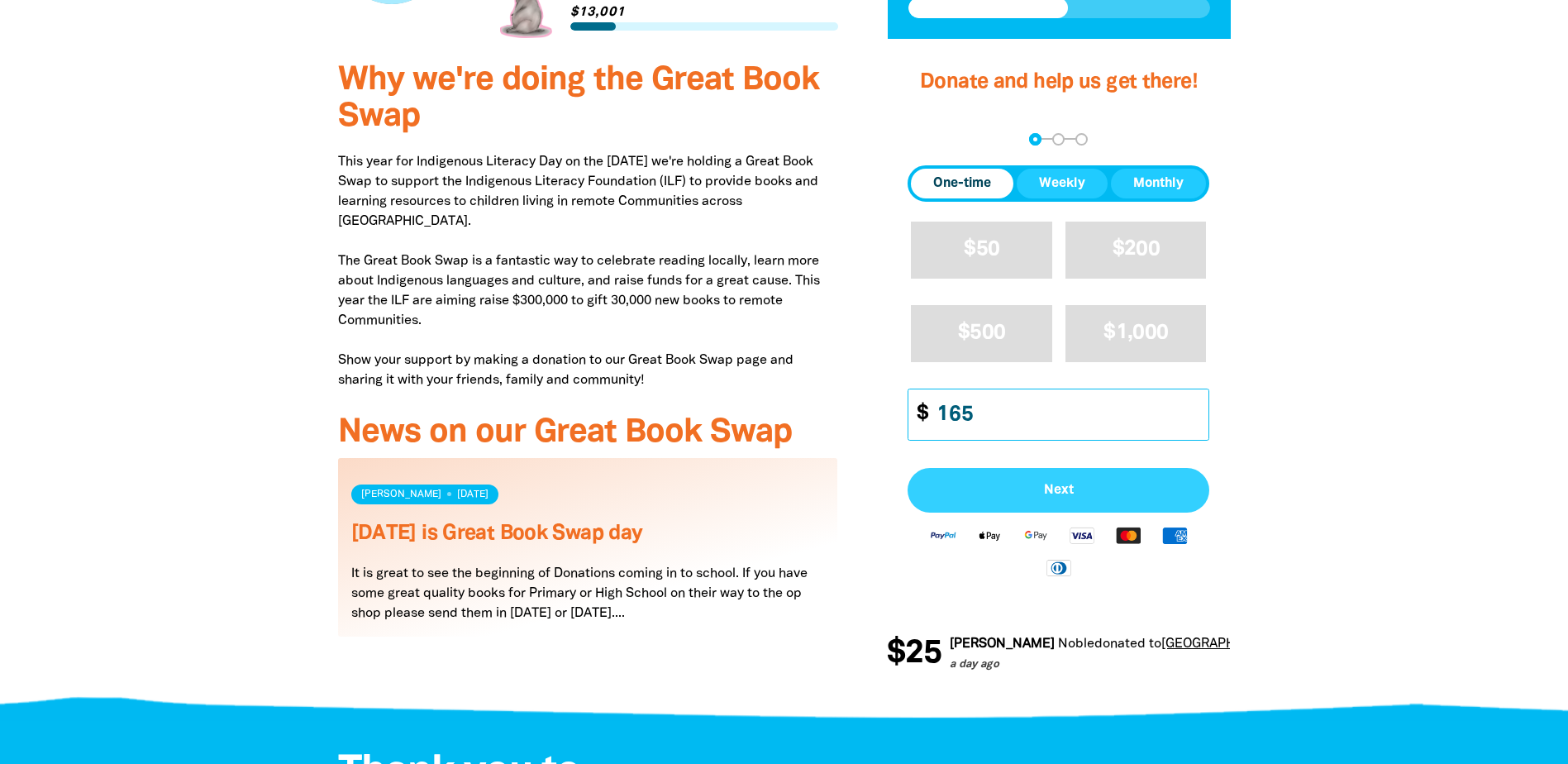
type input "165"
click at [983, 468] on button "Next" at bounding box center [1058, 490] width 302 height 44
select select "AU"
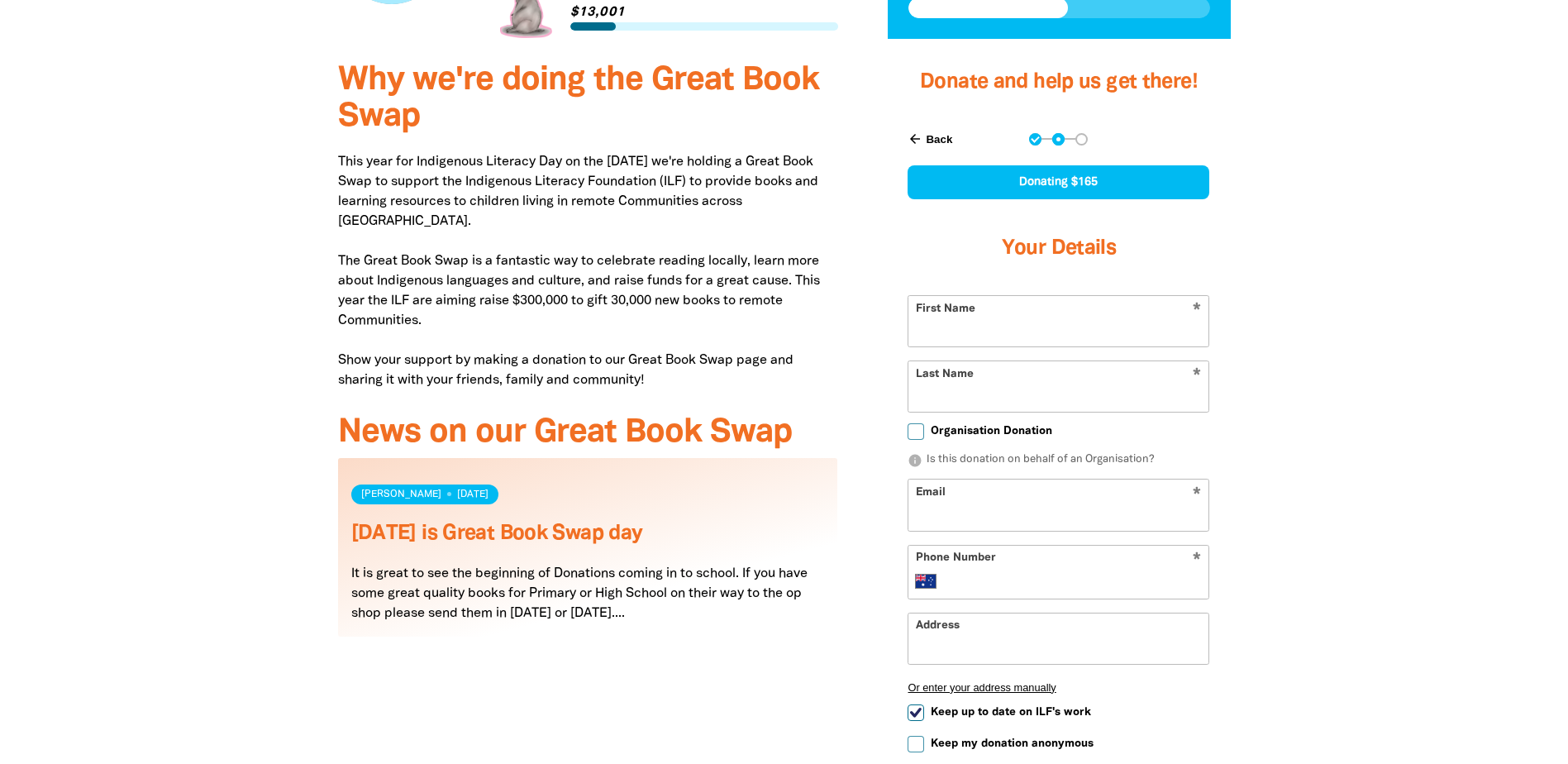
click at [1023, 296] on input "First Name" at bounding box center [1058, 321] width 300 height 50
type input "Book"
type input "Swap"
click at [926, 424] on label "Organisation Donation" at bounding box center [980, 432] width 145 height 18
click at [924, 424] on input "Organisation Donation" at bounding box center [916, 432] width 17 height 17
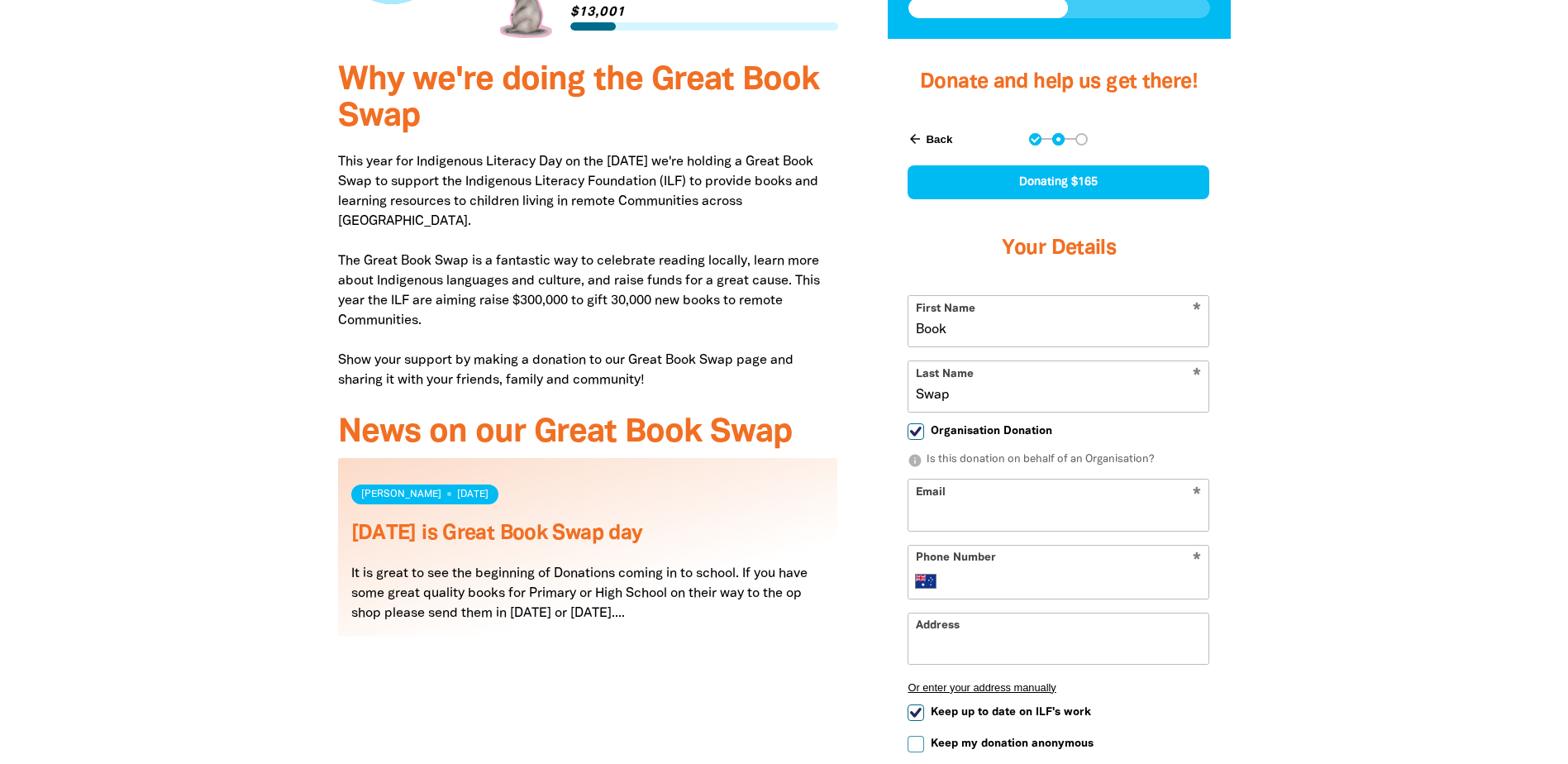
checkbox input "true"
select select "AU"
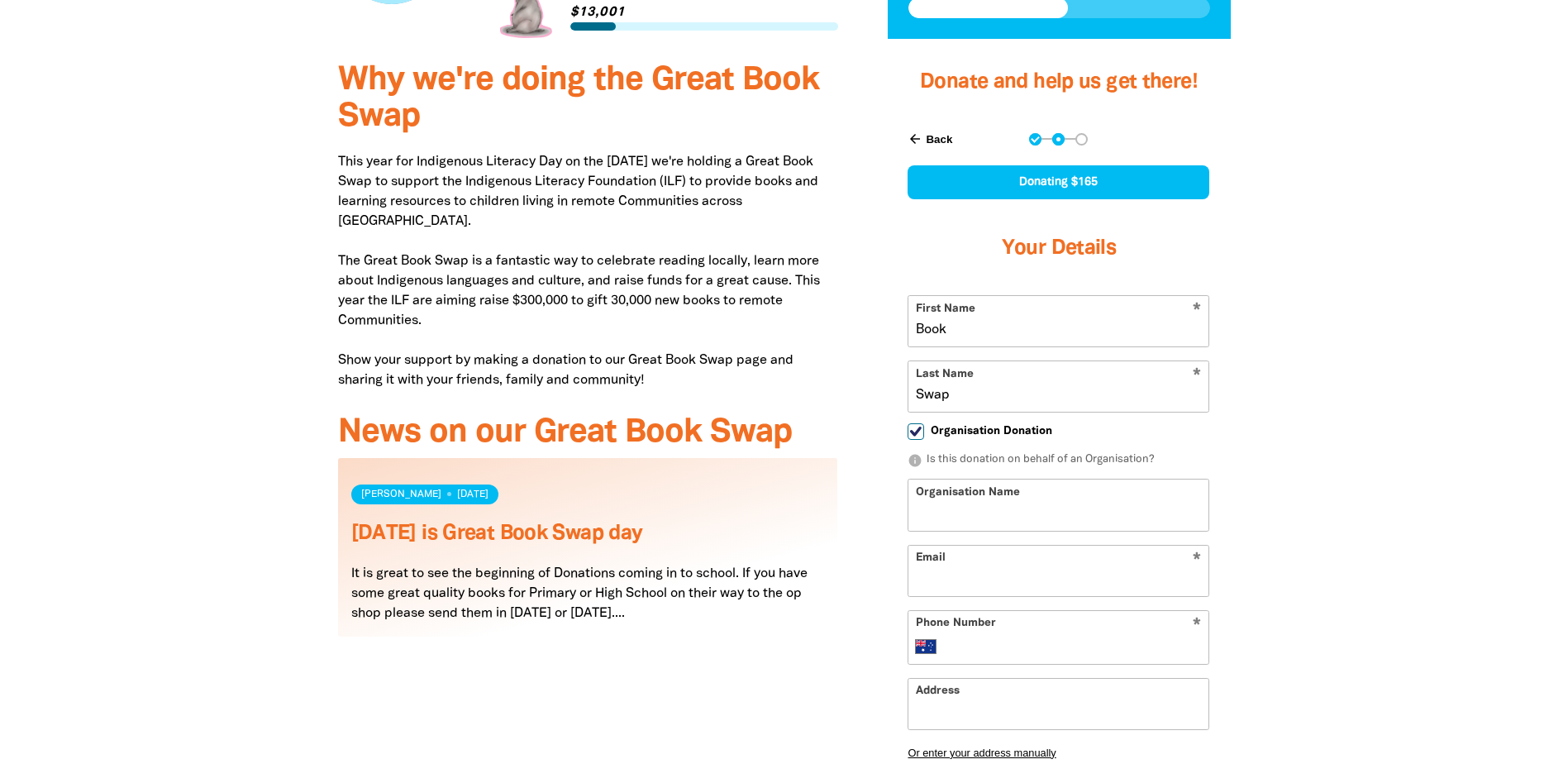
click at [988, 480] on input "Organisation Name" at bounding box center [1058, 505] width 300 height 50
type input "Mount Barker Waldorf School"
click at [1063, 546] on input "Email" at bounding box center [1058, 571] width 300 height 50
type input "apayables@mbws.sa.edu.au"
type input "(08) 8391 0411"
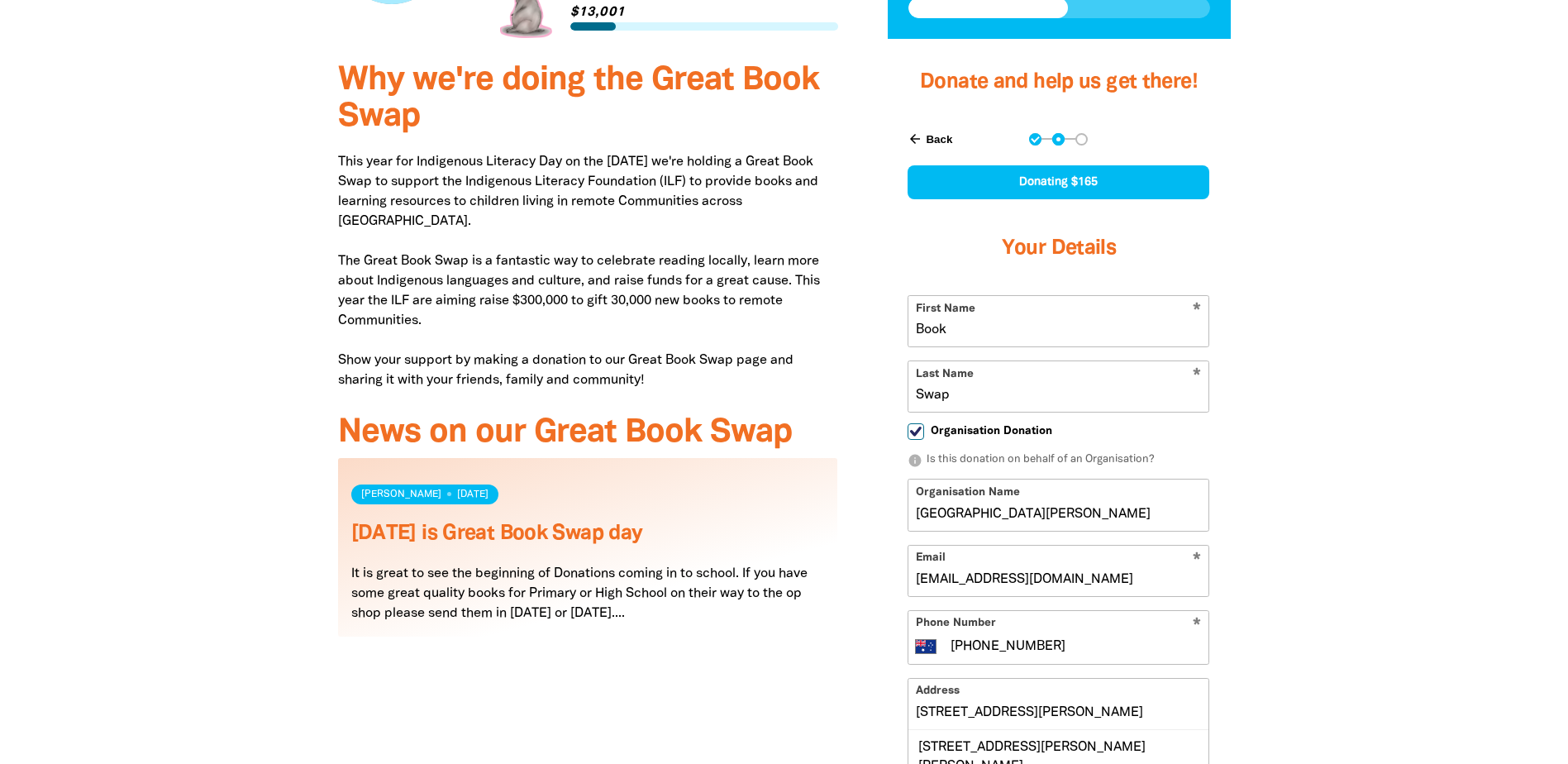
click at [1294, 551] on div at bounding box center [784, 612] width 1568 height 1132
click at [1262, 593] on div "Why we're doing the Great Book Swap This year for Indigenous Literacy Day on th…" at bounding box center [784, 612] width 992 height 1132
click at [1033, 731] on div "27 Sims Road, MOUNT BARKER SA 5251" at bounding box center [1058, 757] width 300 height 54
type input "27 Sims Road, MOUNT BARKER SA 5251"
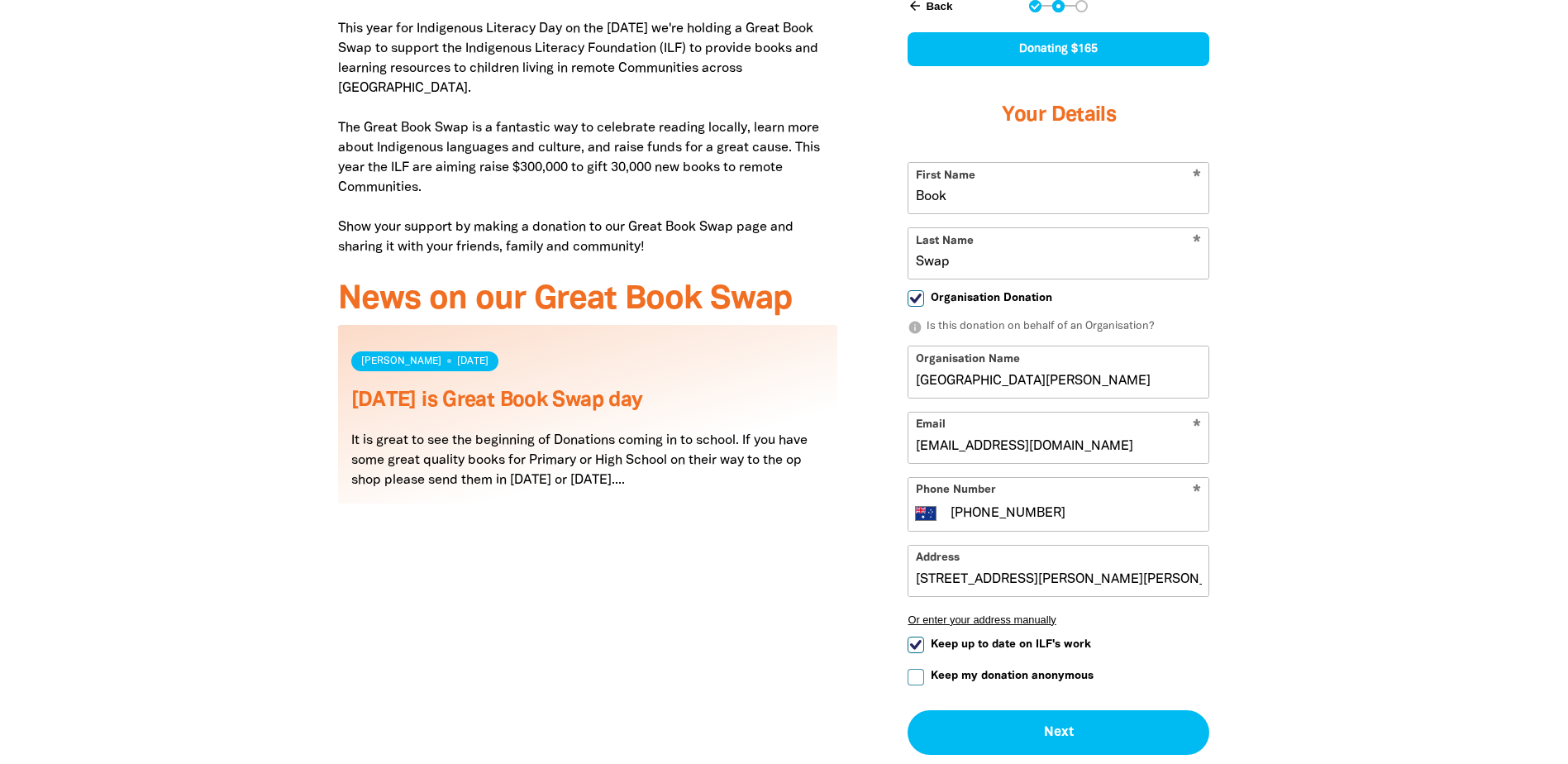
scroll to position [810, 0]
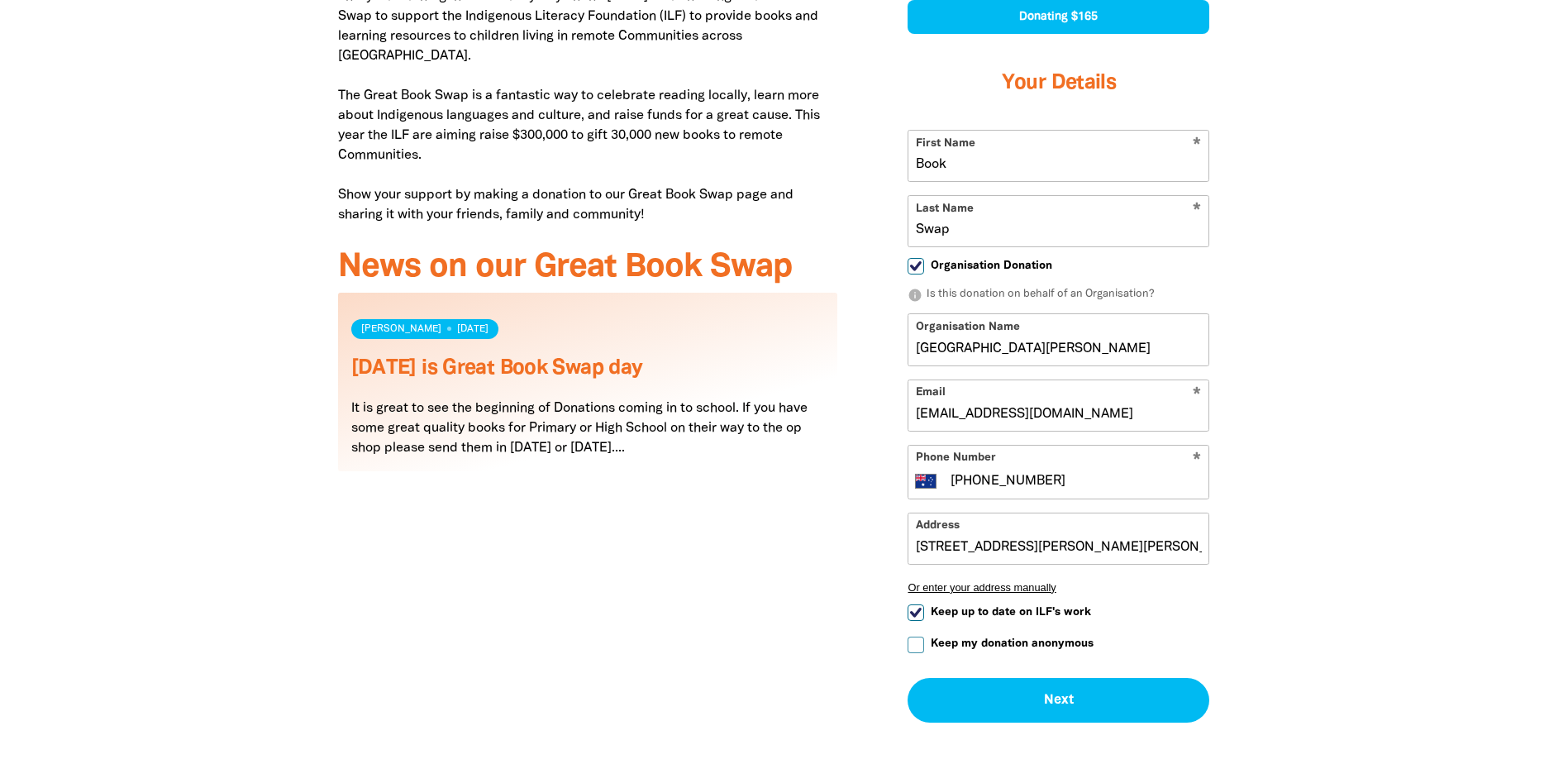
click at [914, 604] on input "Keep up to date on ILF's work" at bounding box center [916, 613] width 17 height 17
checkbox input "false"
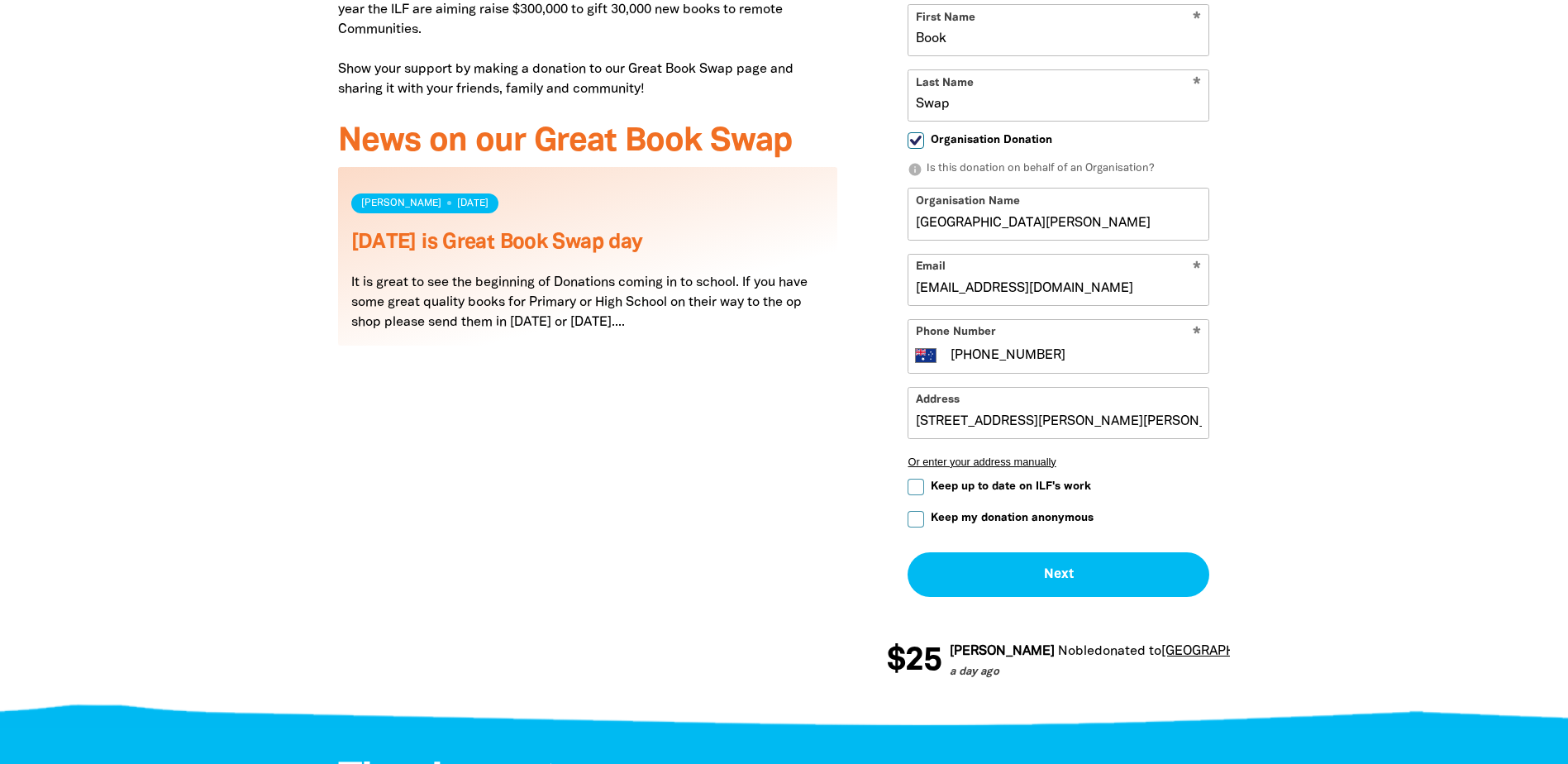
scroll to position [727, 0]
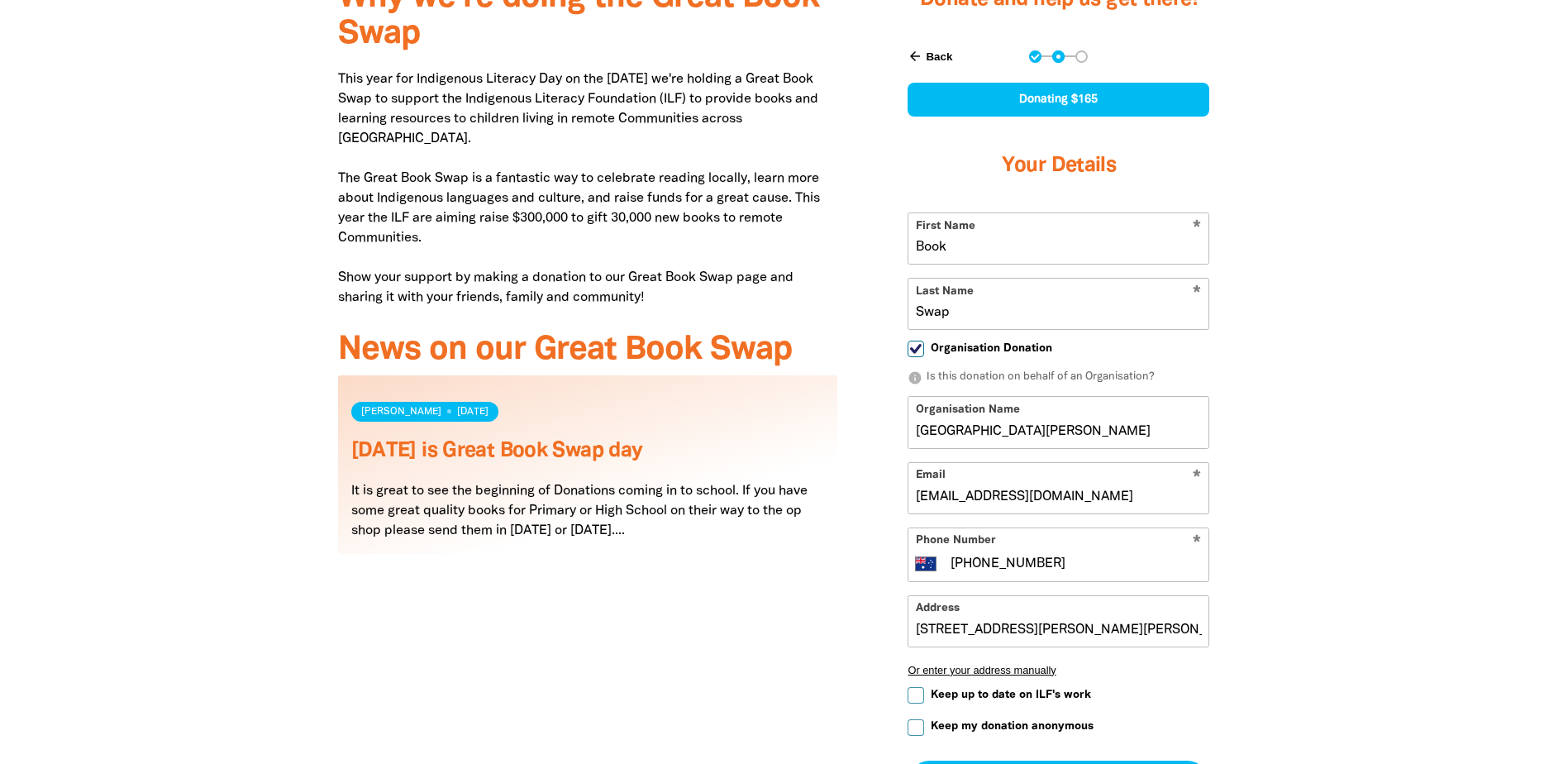
drag, startPoint x: 999, startPoint y: 158, endPoint x: 896, endPoint y: 164, distance: 103.2
click at [896, 163] on div "arrow_back Back Step 1 Step 2 Step 3 Donating $165 Your Details * First Name Bo…" at bounding box center [1058, 429] width 343 height 797
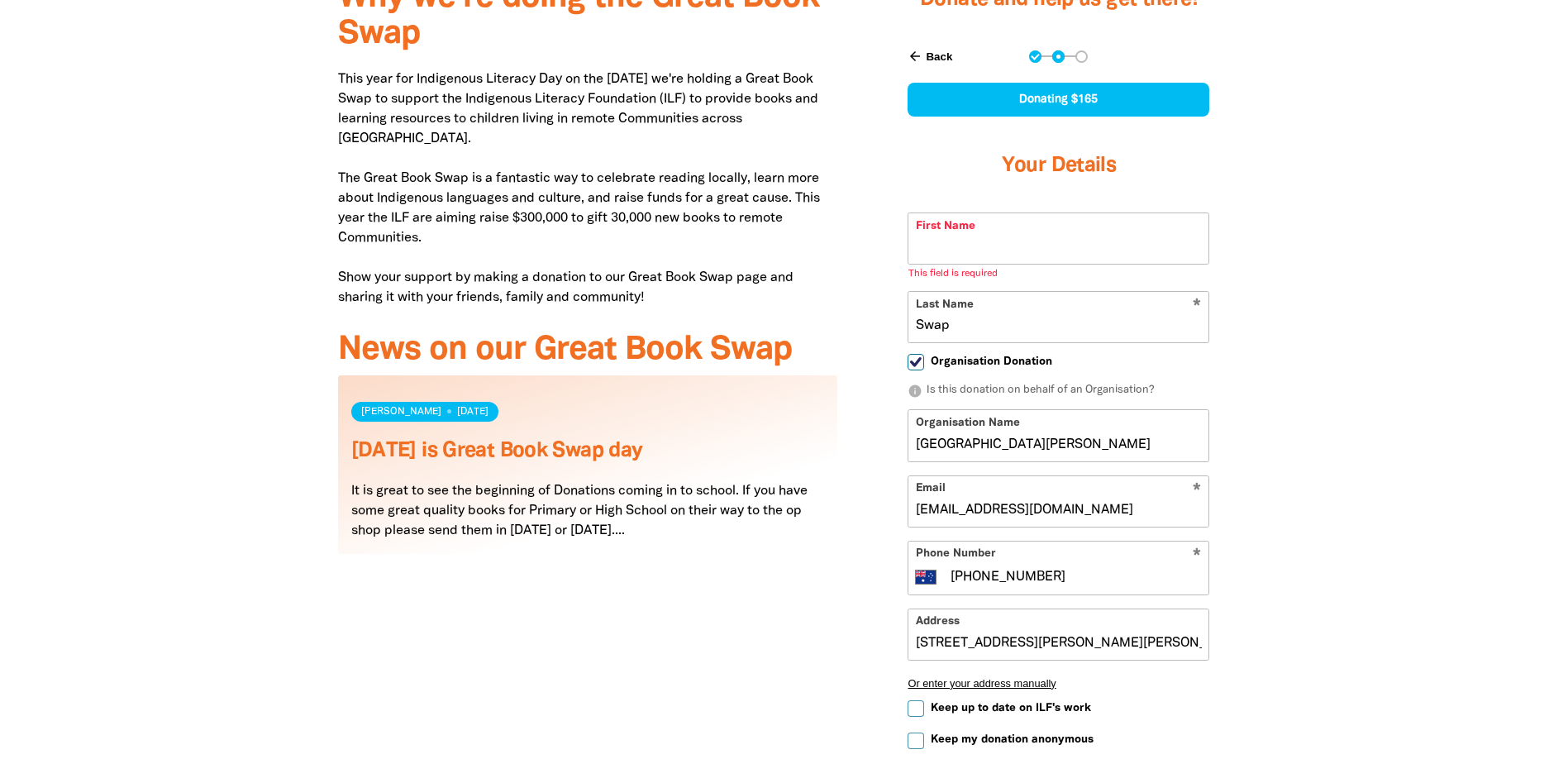
drag, startPoint x: 962, startPoint y: 240, endPoint x: 922, endPoint y: 239, distance: 40.0
click at [922, 292] on input "Swap" at bounding box center [1058, 317] width 300 height 50
type input "S"
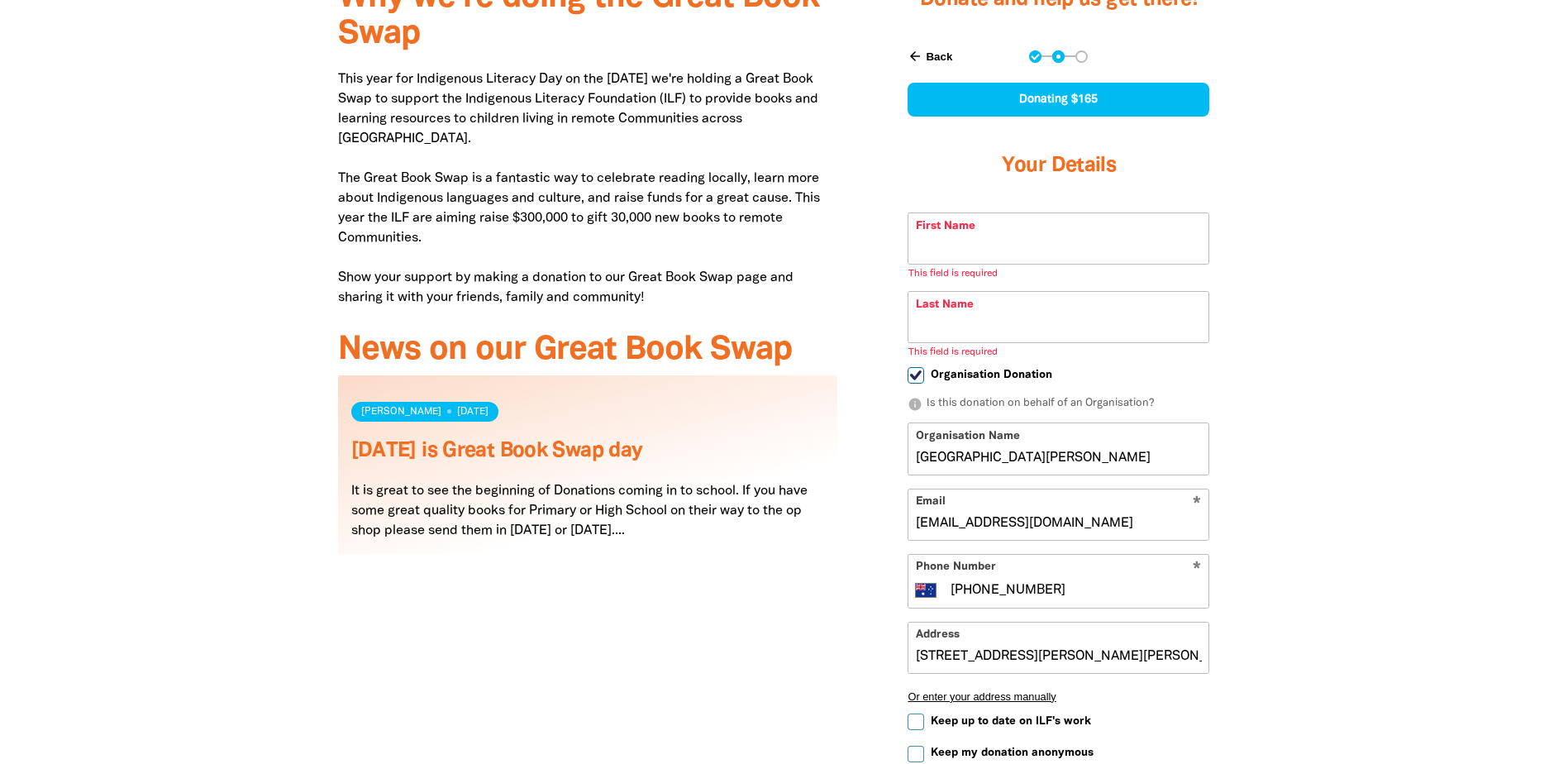
click at [1286, 252] on div at bounding box center [784, 460] width 1568 height 993
drag, startPoint x: 846, startPoint y: 425, endPoint x: 862, endPoint y: 430, distance: 16.8
click at [847, 425] on div "Why we're doing the Great Book Swap This year for Indigenous Literacy Day on th…" at bounding box center [588, 460] width 550 height 993
click at [865, 434] on div "Donate and help us get there! arrow_back Back Step 1 Step 2 Step 3 Donating $16…" at bounding box center [1058, 460] width 393 height 993
click at [1302, 508] on div at bounding box center [784, 460] width 1568 height 993
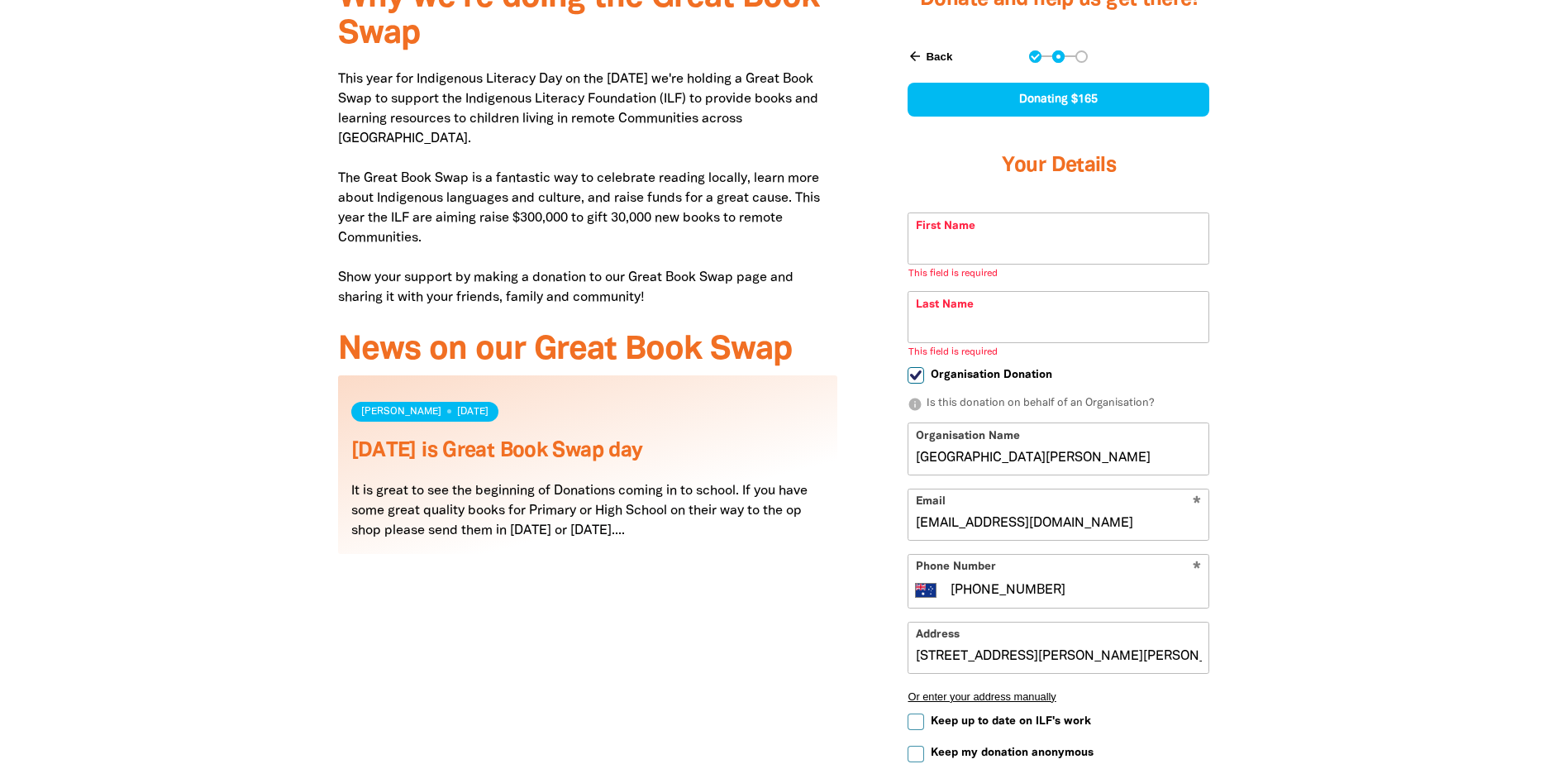
click at [1051, 213] on input "First Name" at bounding box center [1058, 238] width 300 height 50
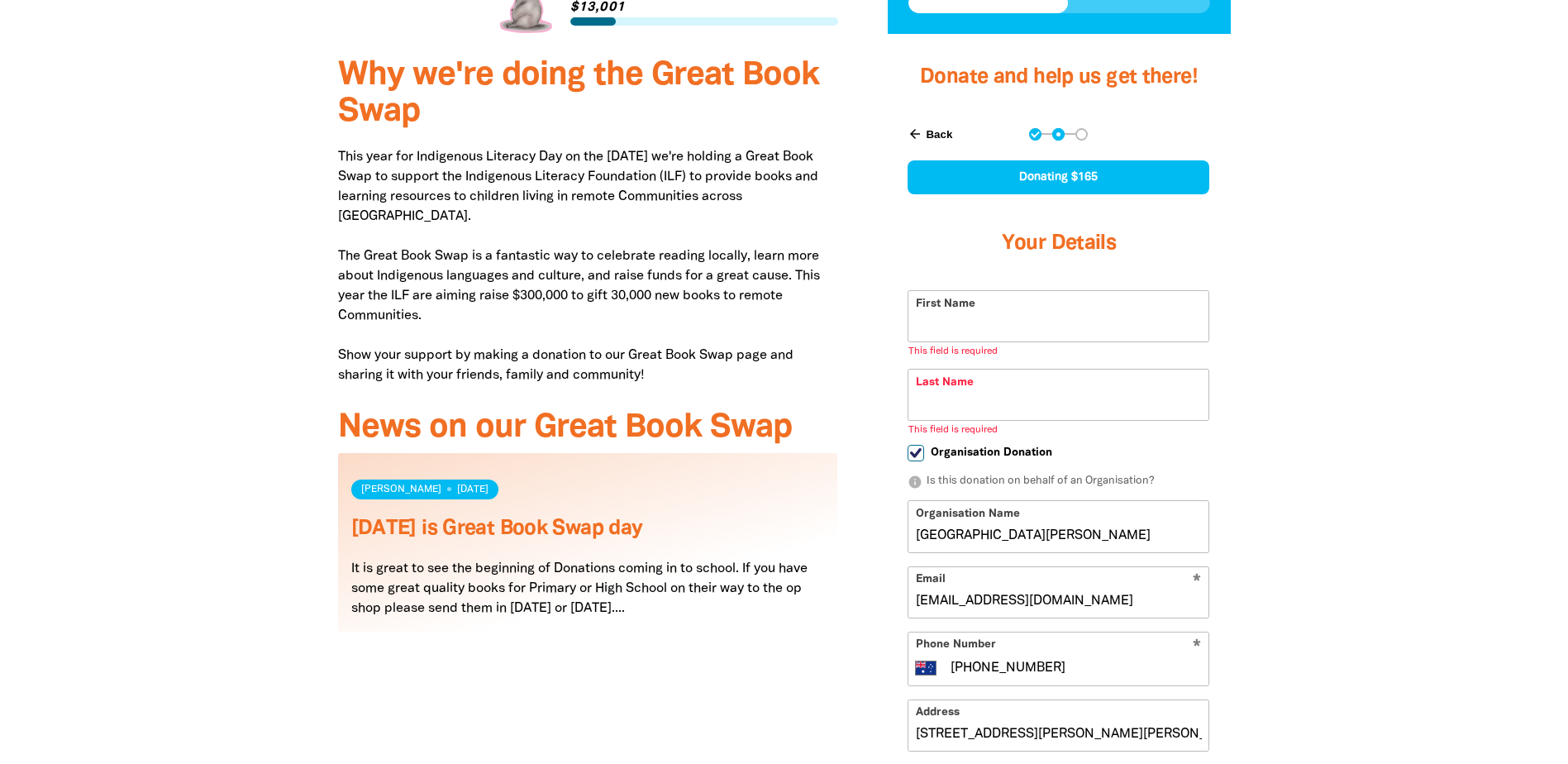
scroll to position [644, 0]
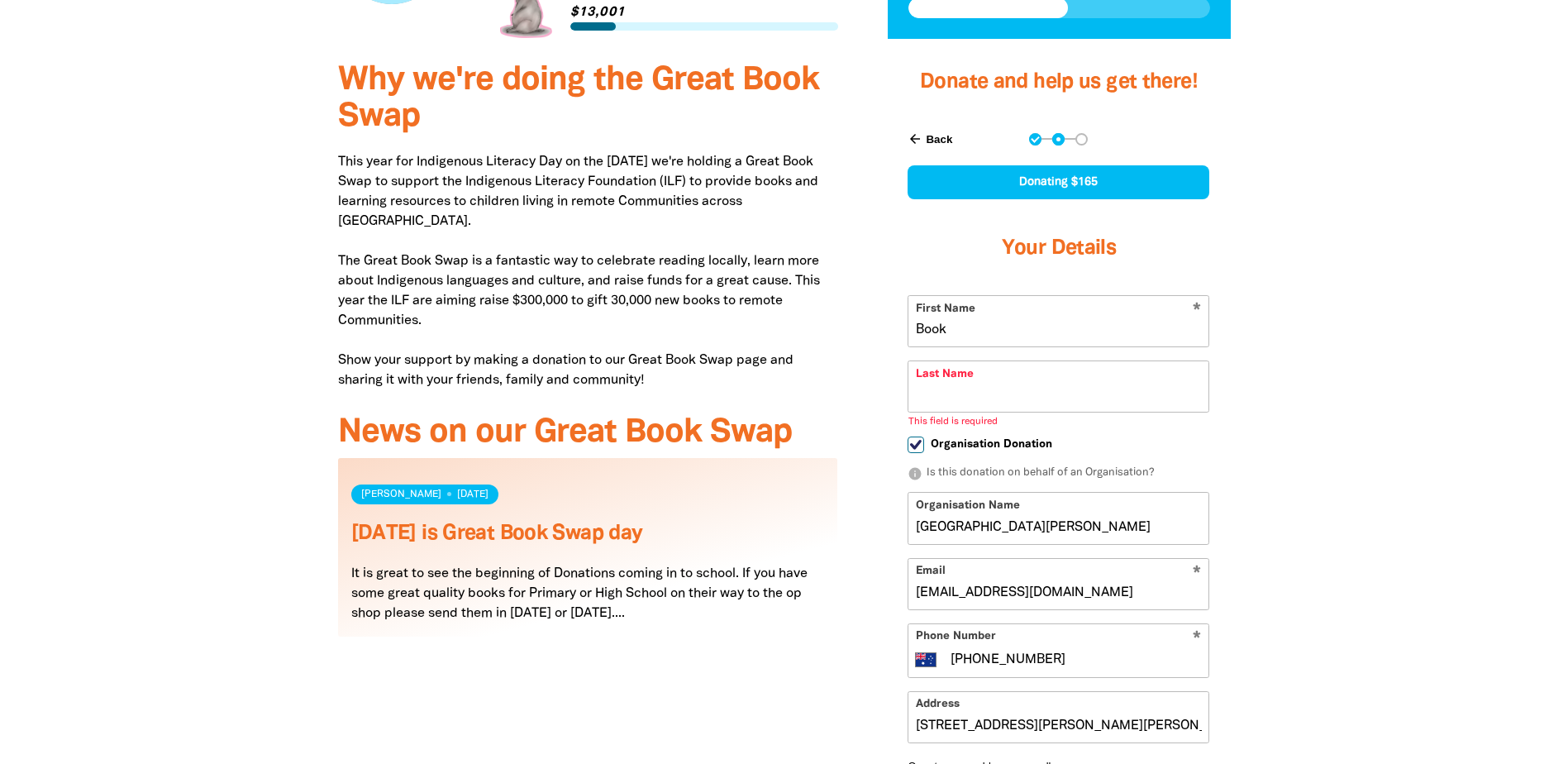
type input "Book"
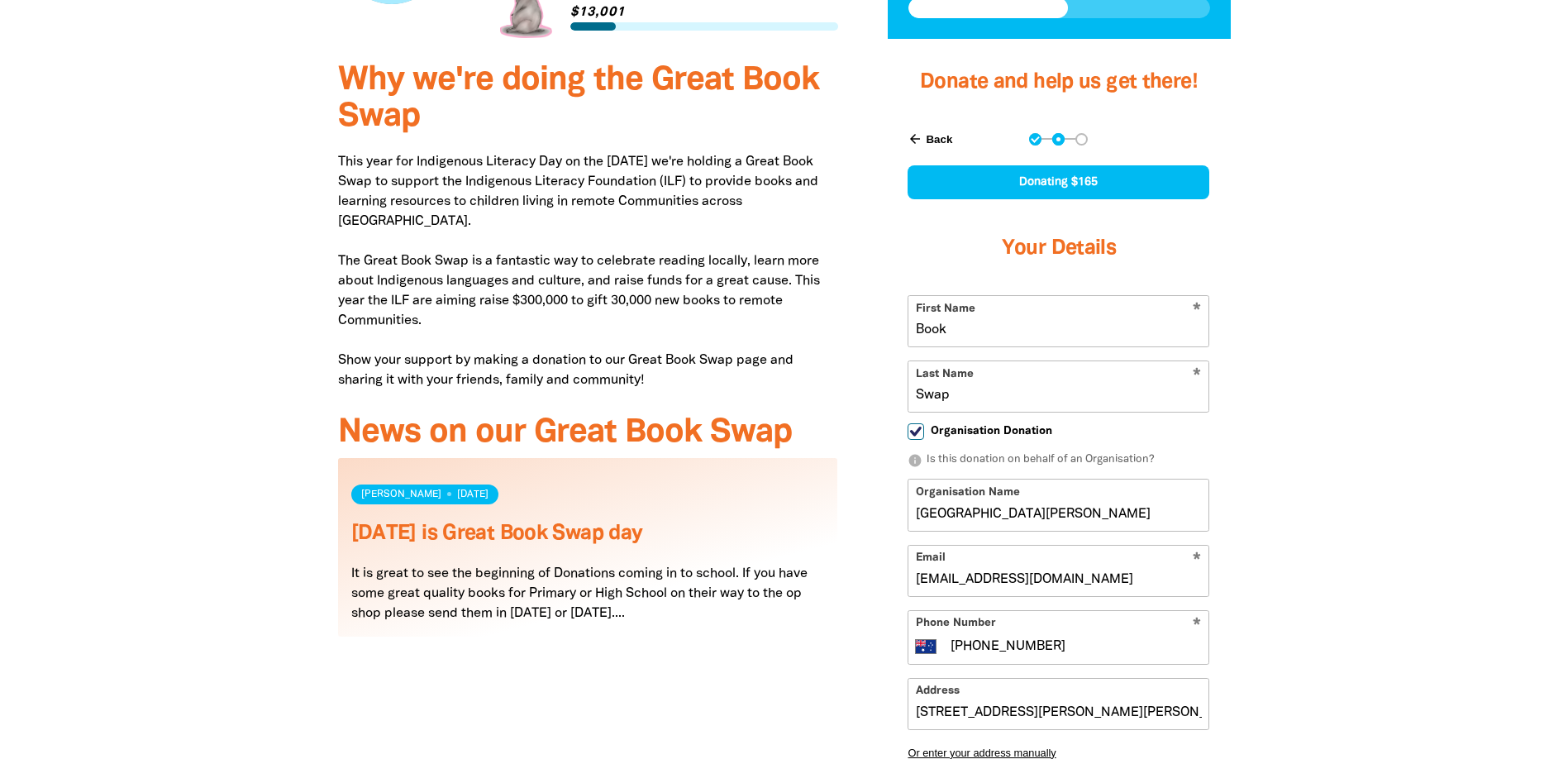
type input "Swap"
click at [1276, 313] on div "Why we're doing the Great Book Swap This year for Indigenous Literacy Day on th…" at bounding box center [784, 529] width 992 height 966
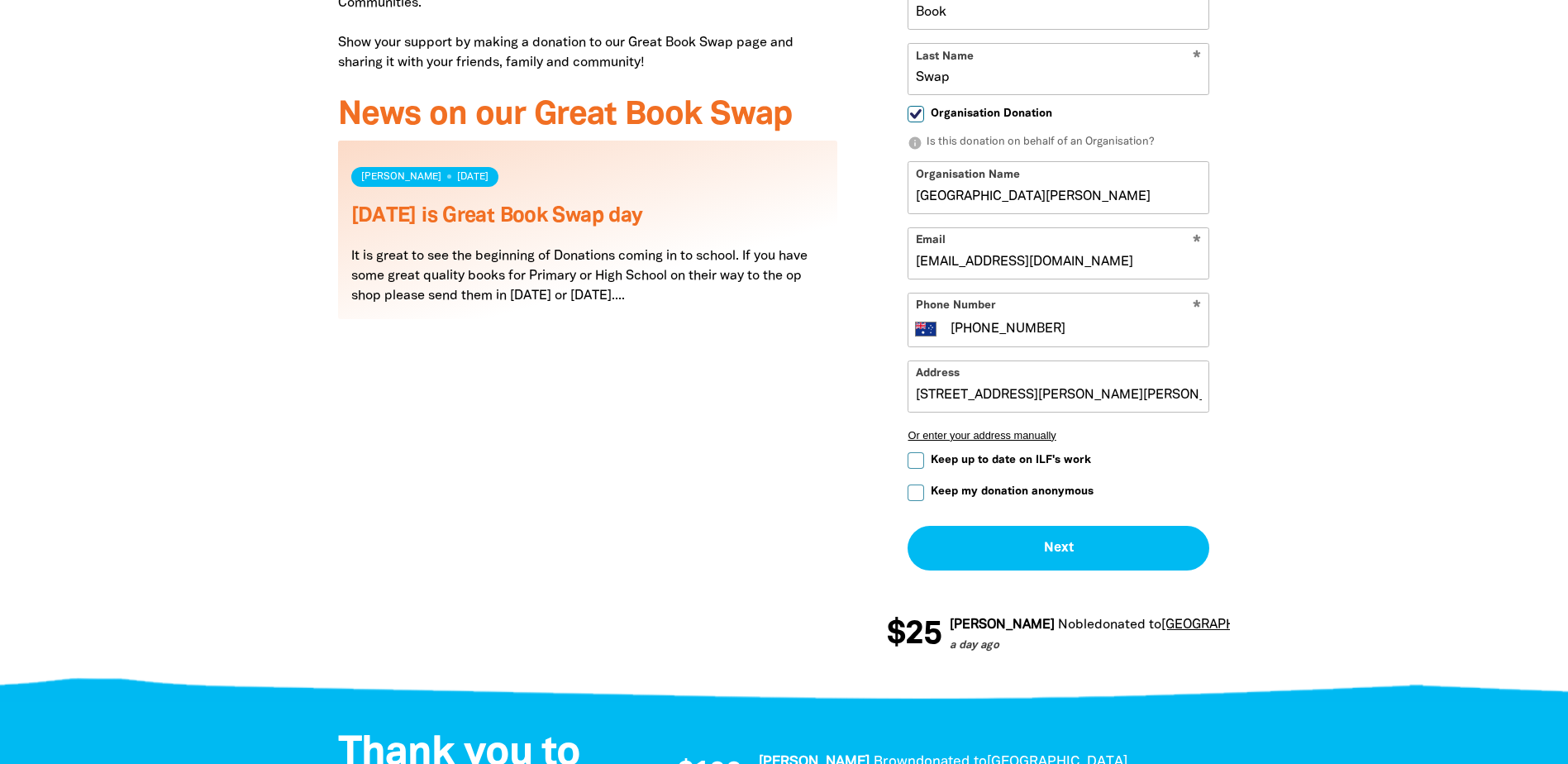
scroll to position [1058, 0]
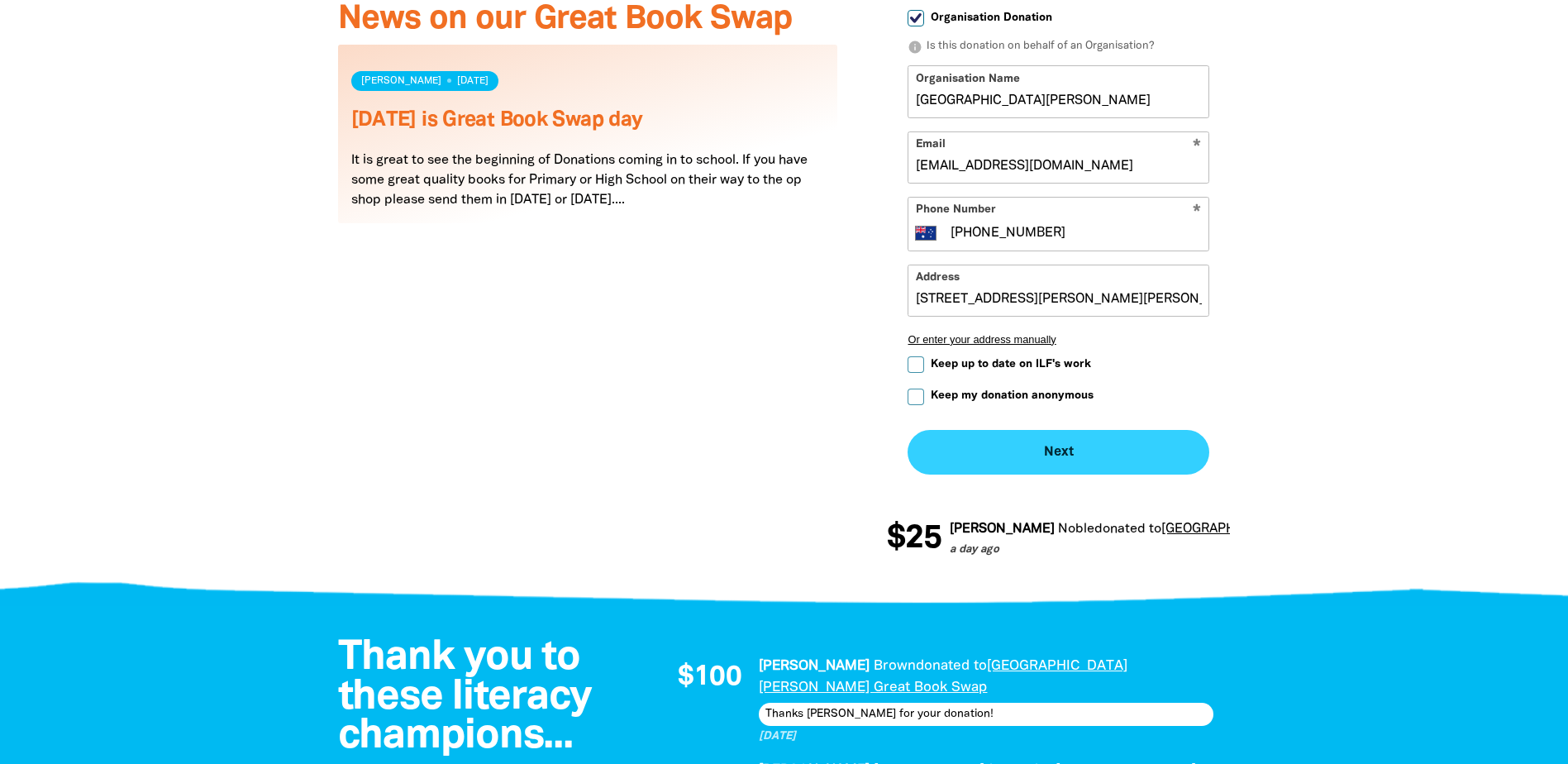
click at [1104, 430] on button "Next chevron_right" at bounding box center [1058, 452] width 302 height 44
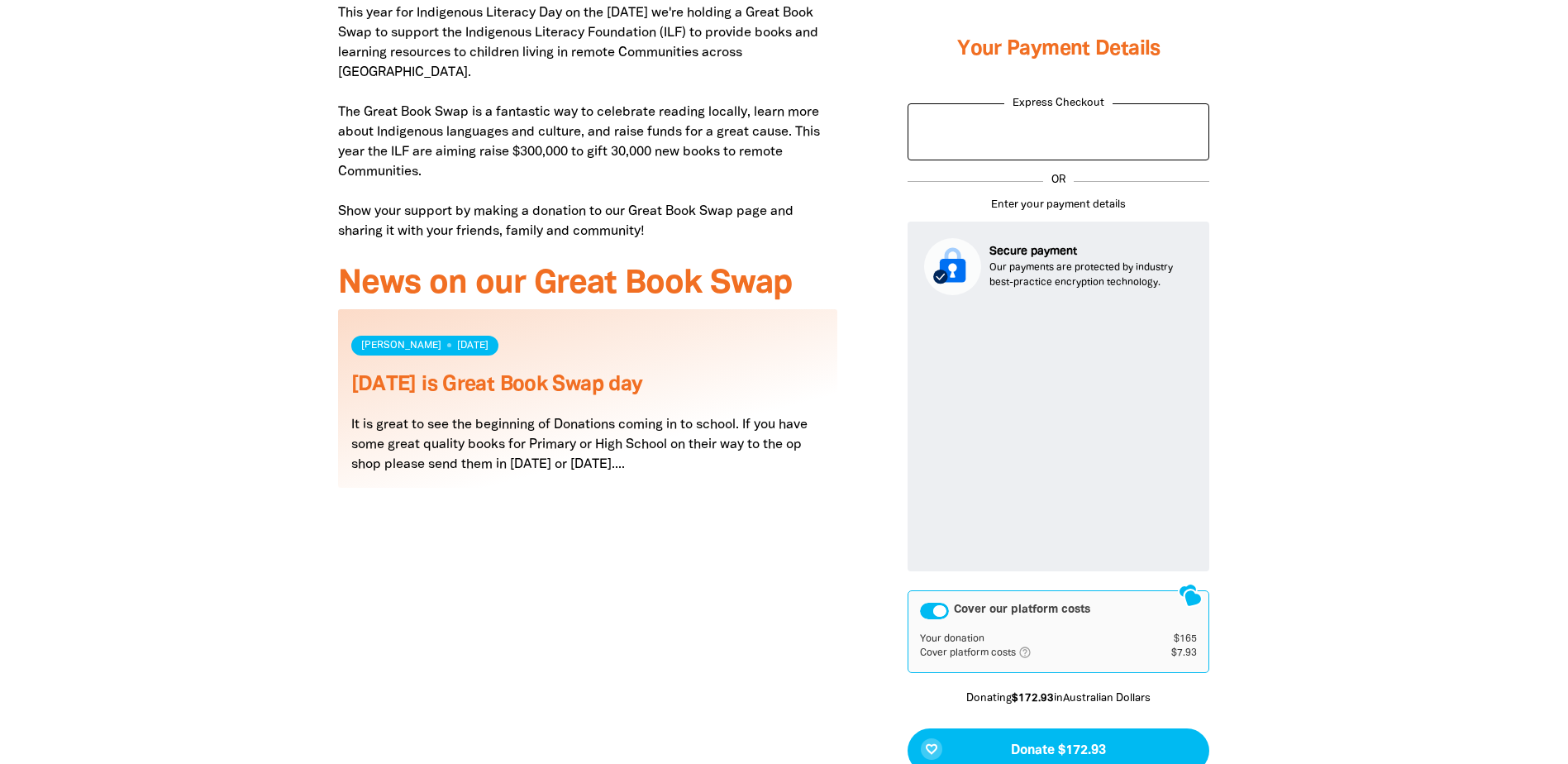
scroll to position [810, 0]
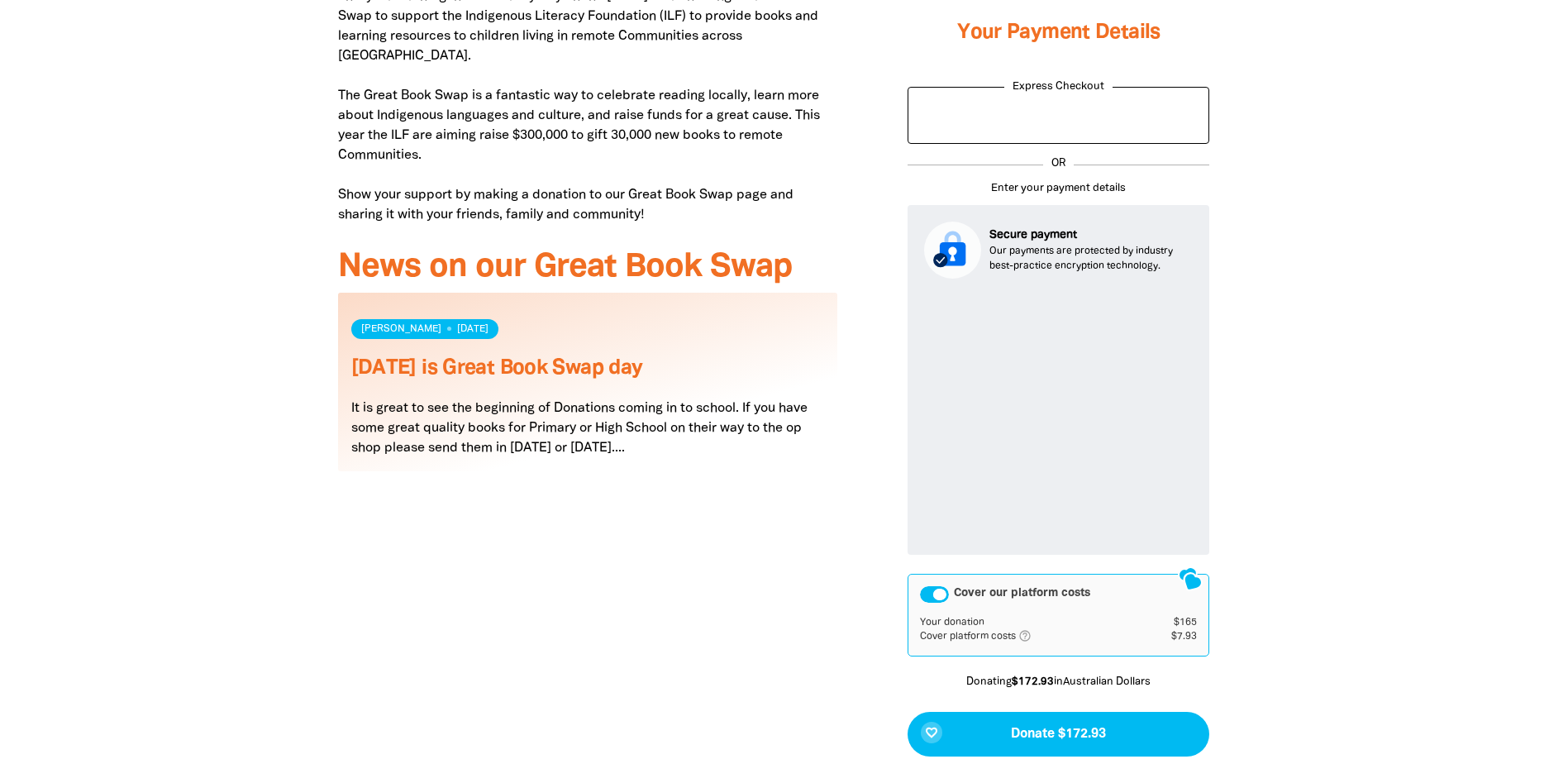
click at [942, 587] on div "Cover our platform costs" at bounding box center [934, 595] width 29 height 17
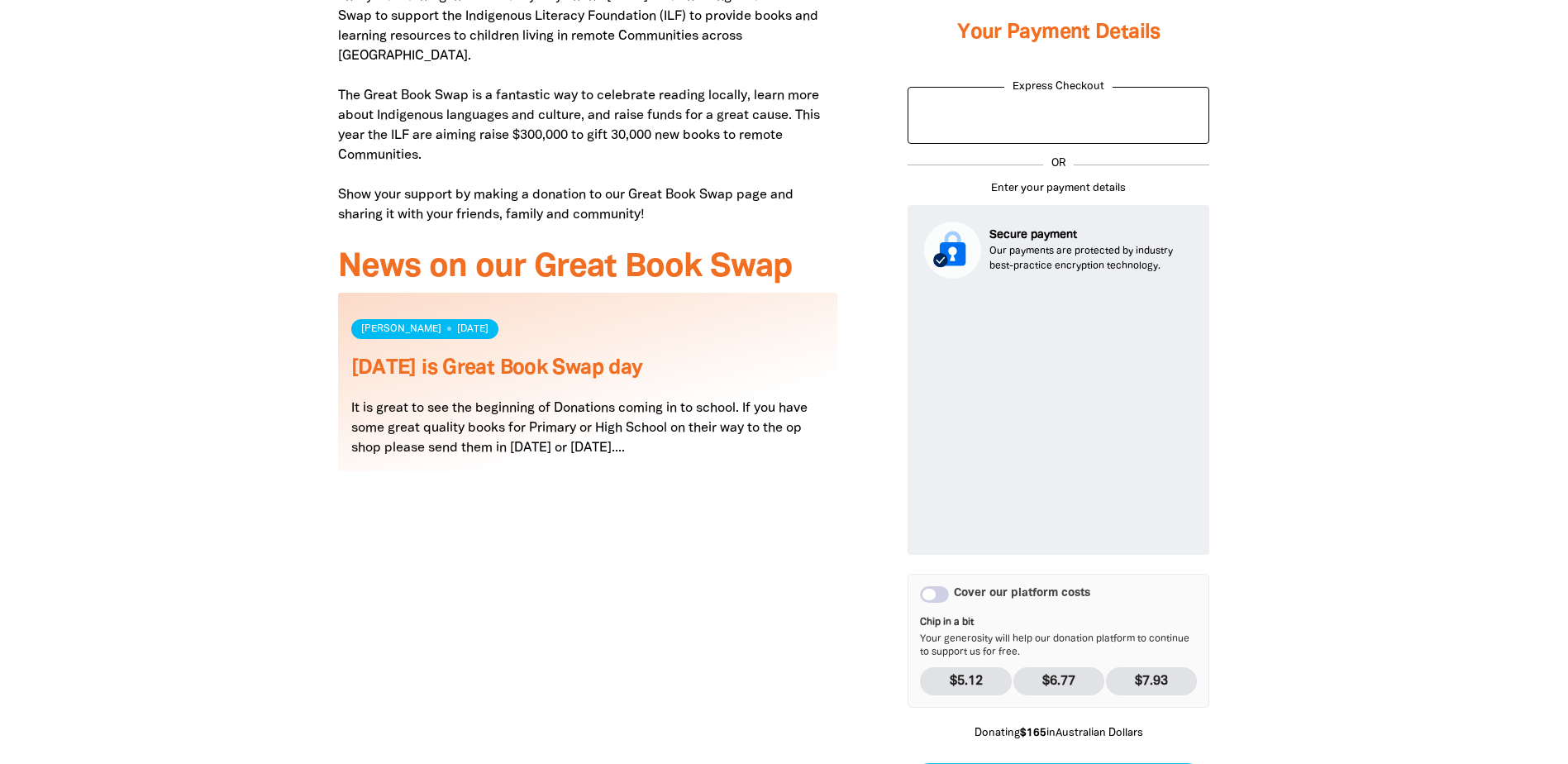
scroll to position [975, 0]
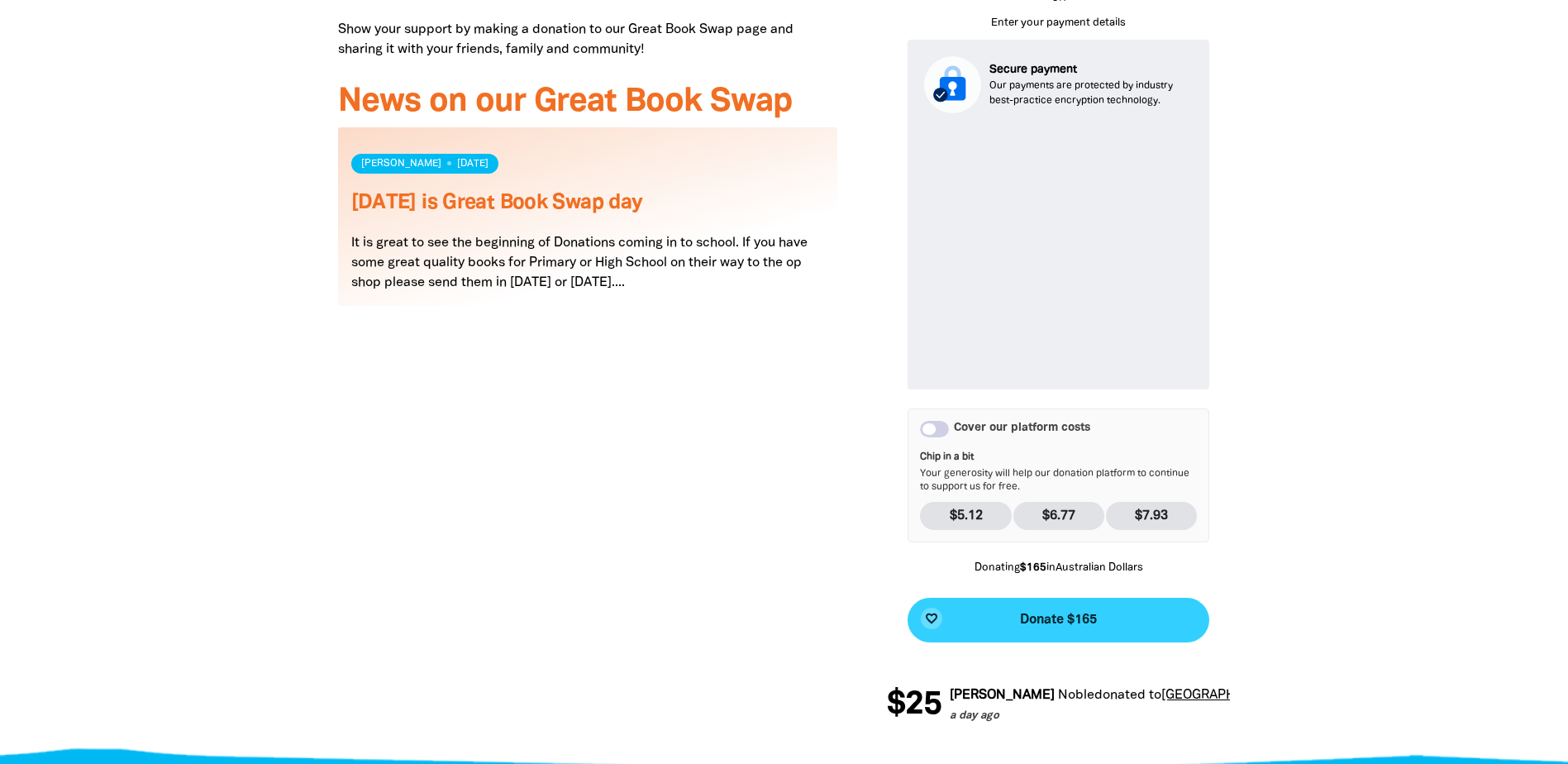
click at [1067, 614] on span "Donate $165" at bounding box center [1058, 620] width 77 height 13
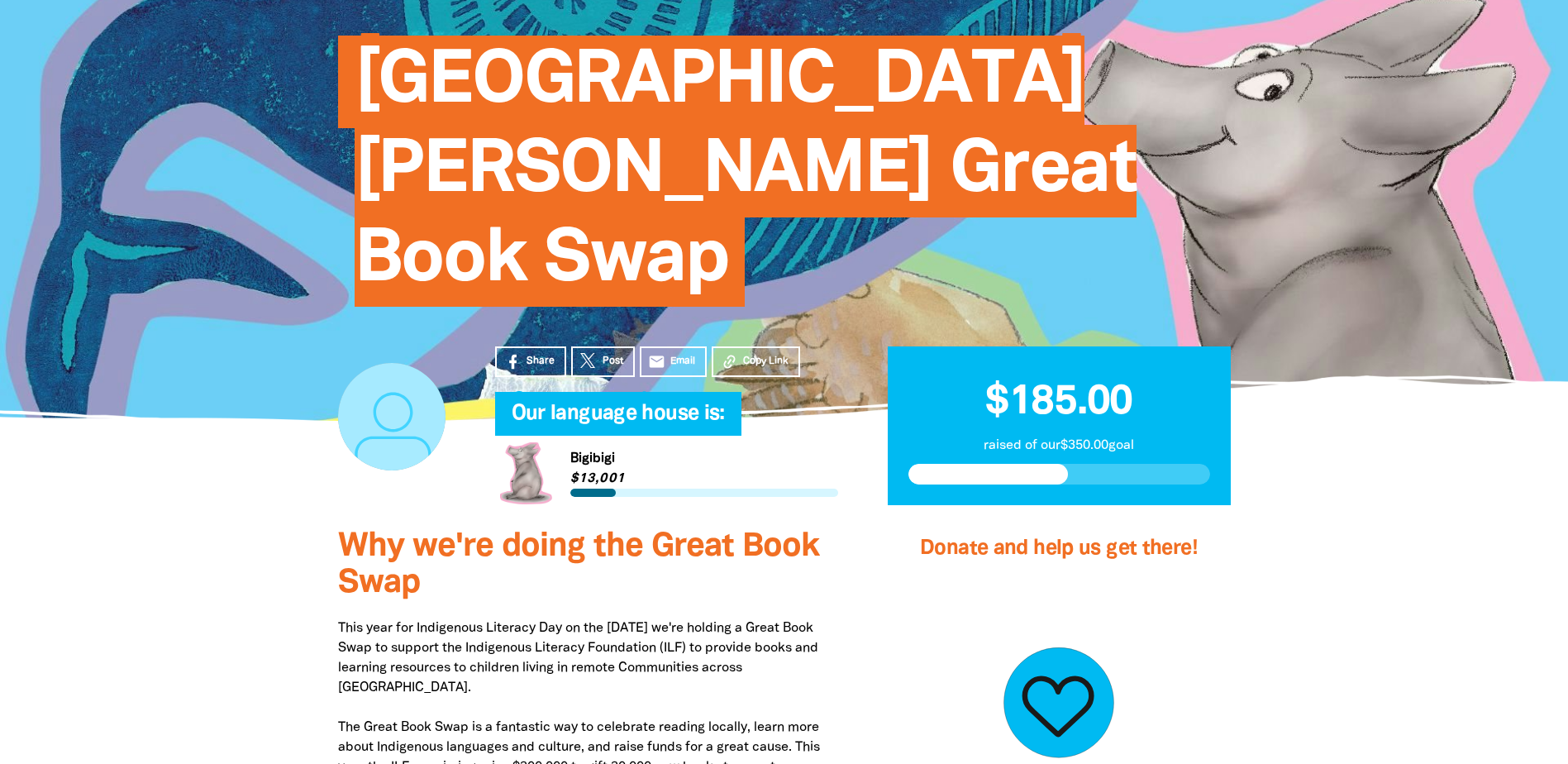
scroll to position [148, 0]
